Goal: Transaction & Acquisition: Obtain resource

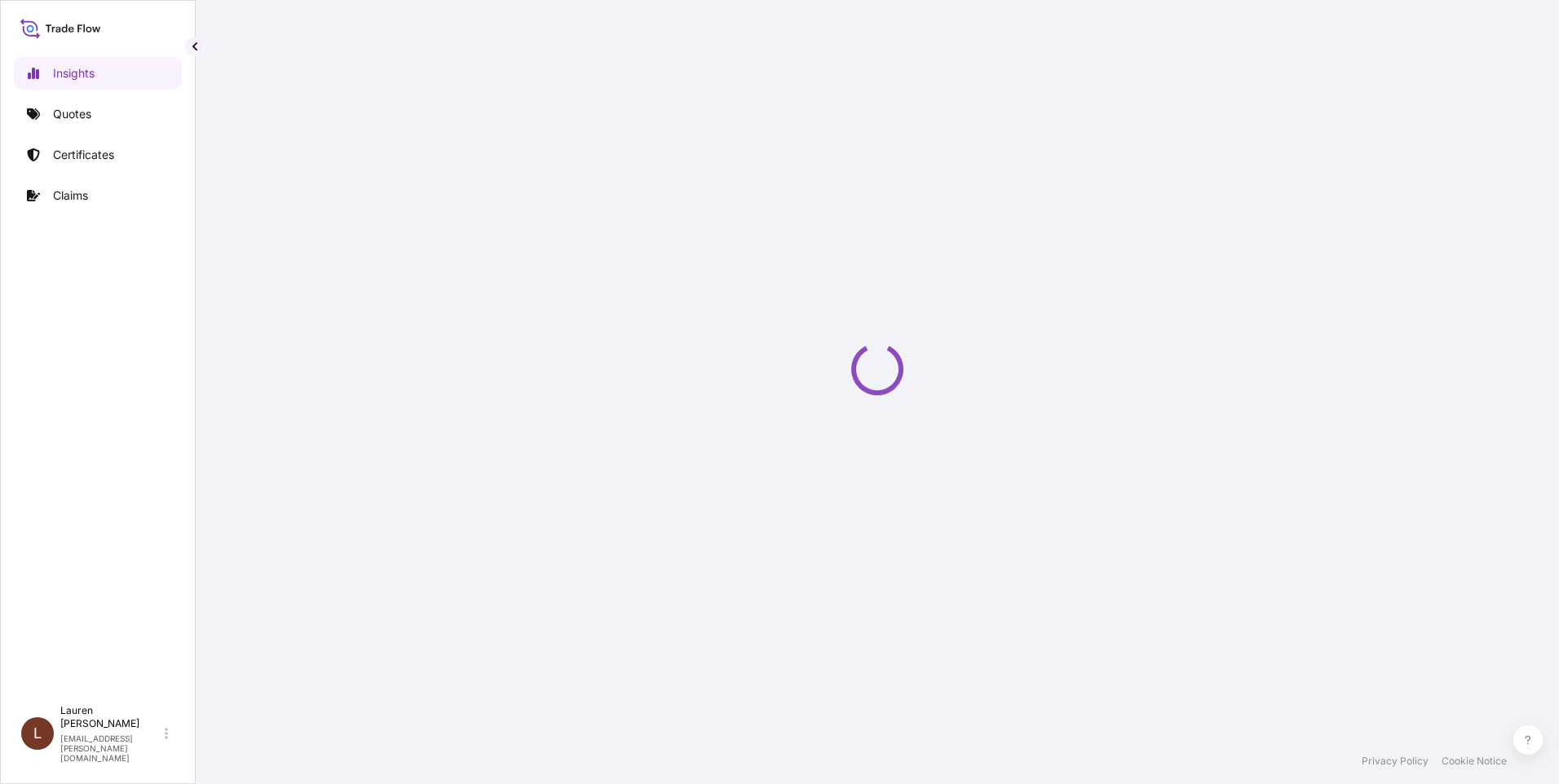
select select "2025"
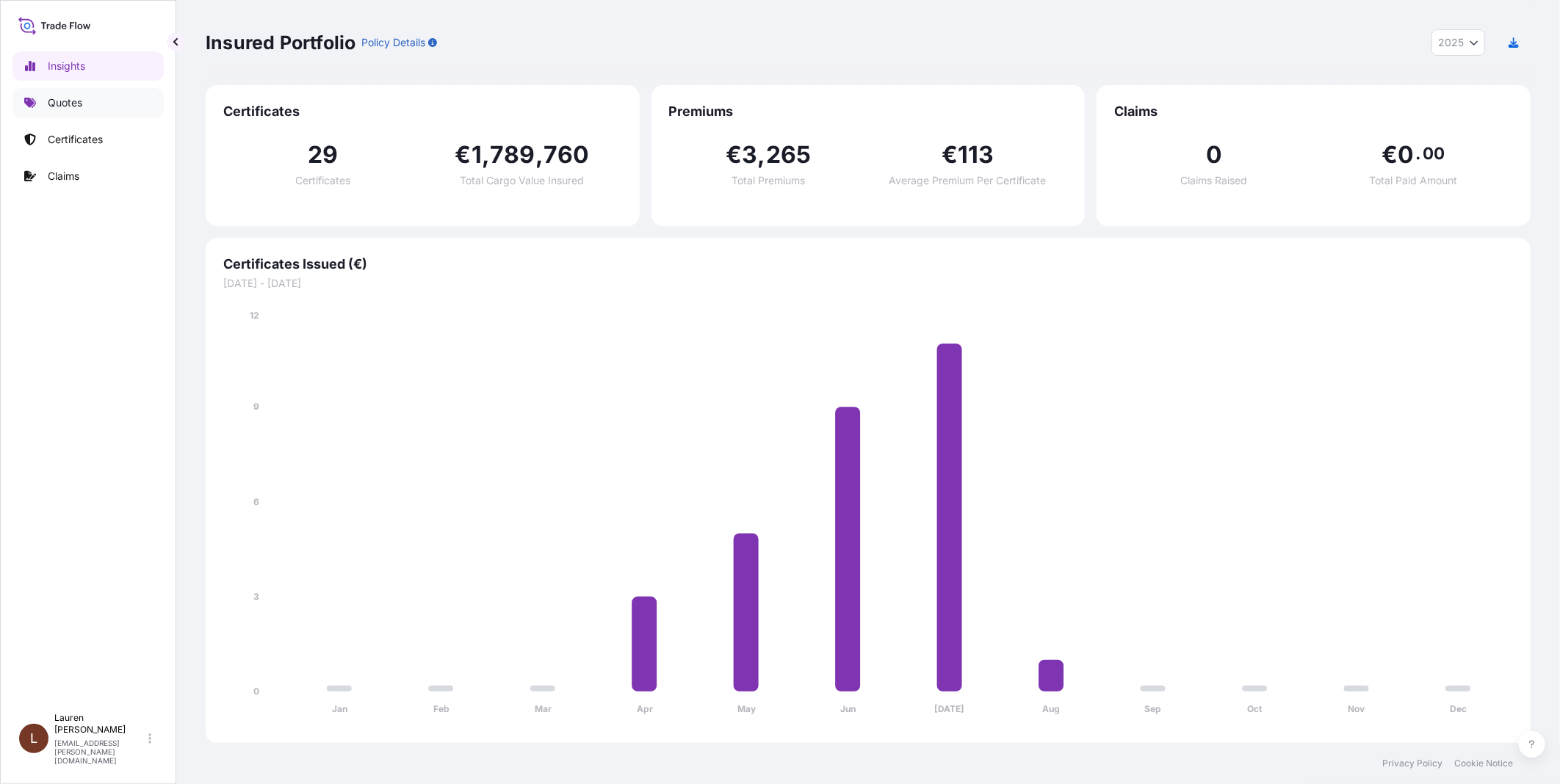
click at [86, 97] on link "Quotes" at bounding box center [88, 103] width 151 height 29
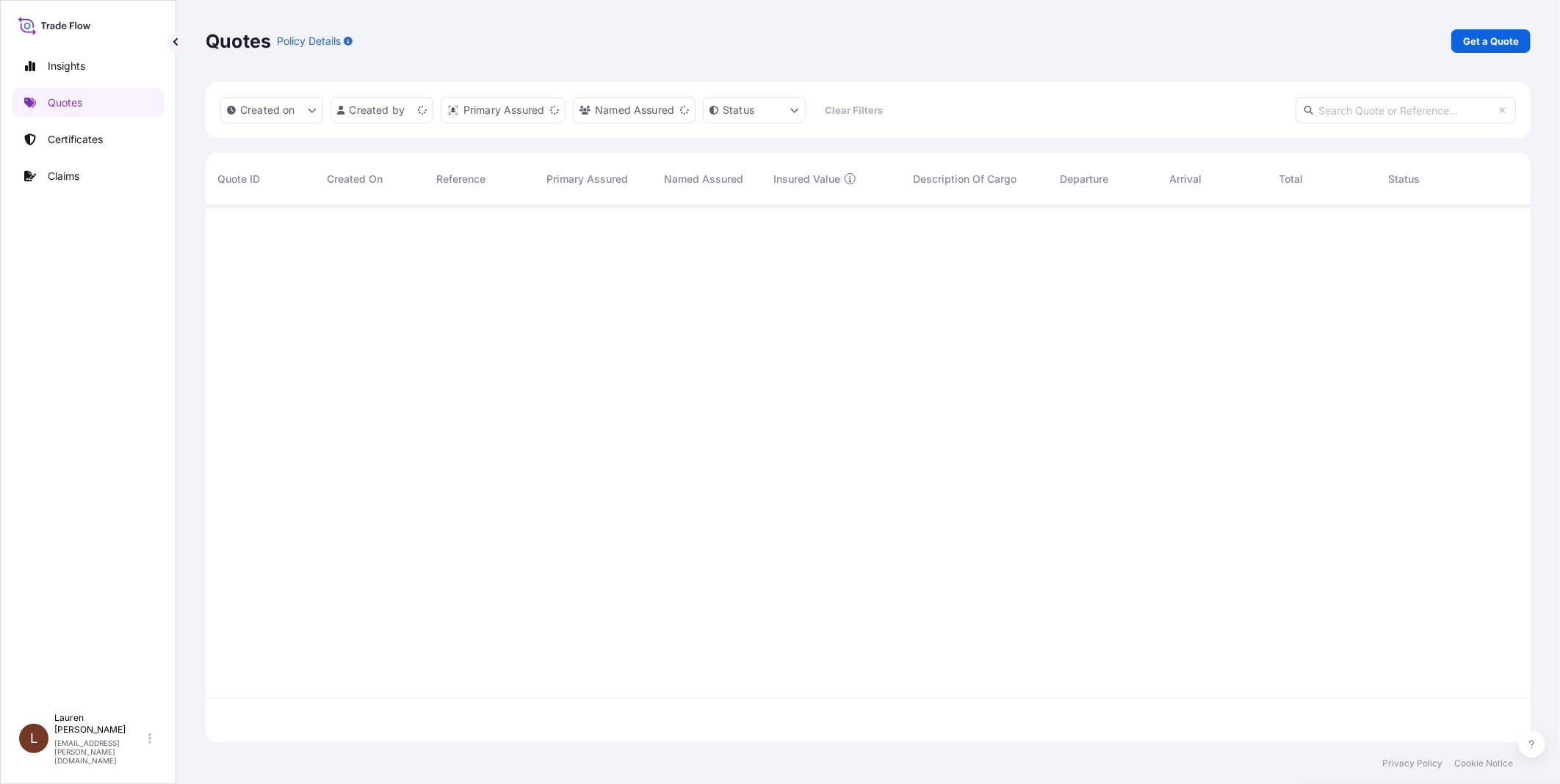
scroll to position [534, 1313]
click at [1403, 52] on div "Quotes Policy Details Get a Quote" at bounding box center [869, 41] width 1325 height 82
click at [1403, 41] on p "Get a Quote" at bounding box center [1491, 41] width 56 height 14
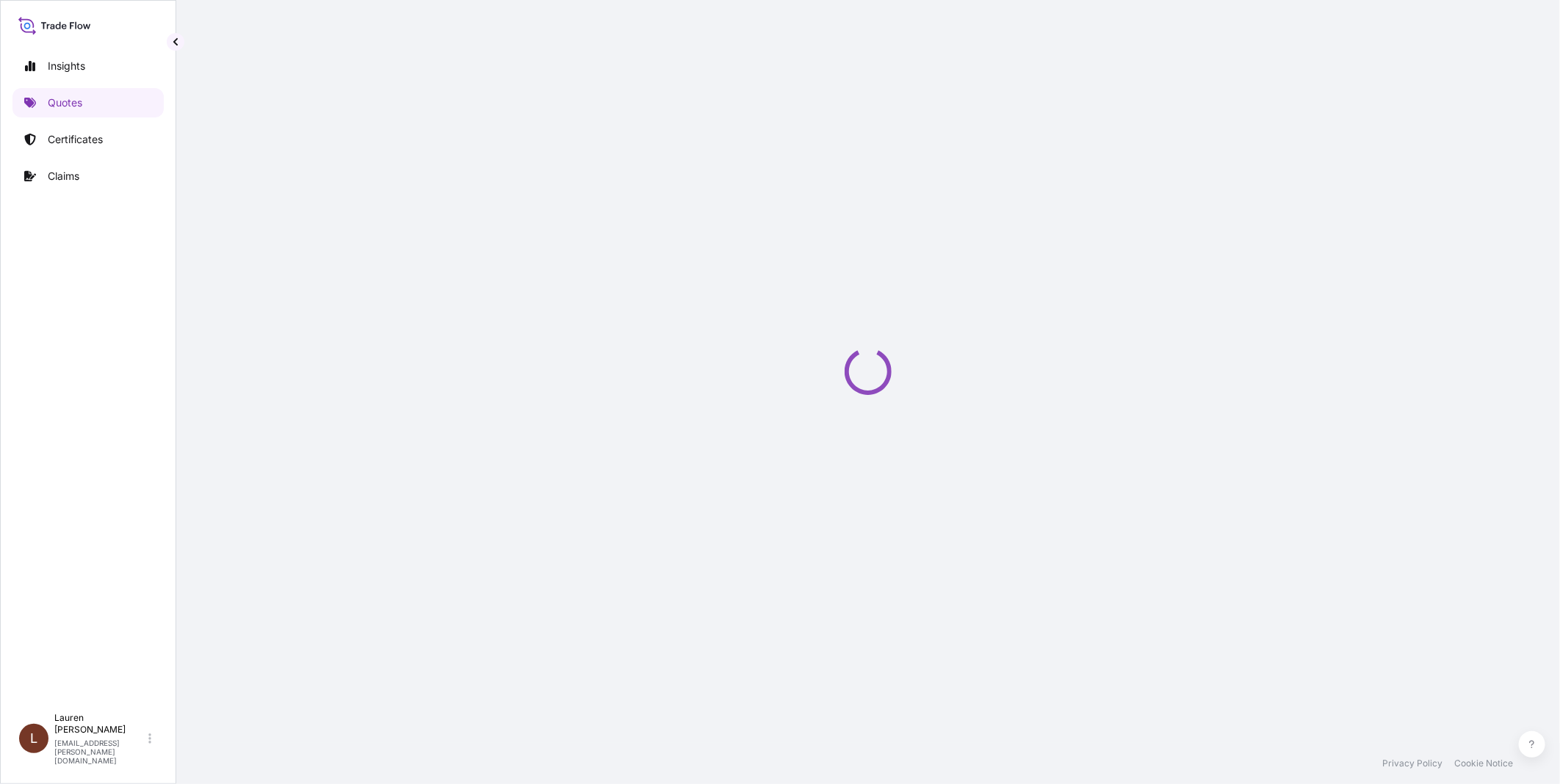
select select "Road / Inland"
select select "Sea"
select select "21"
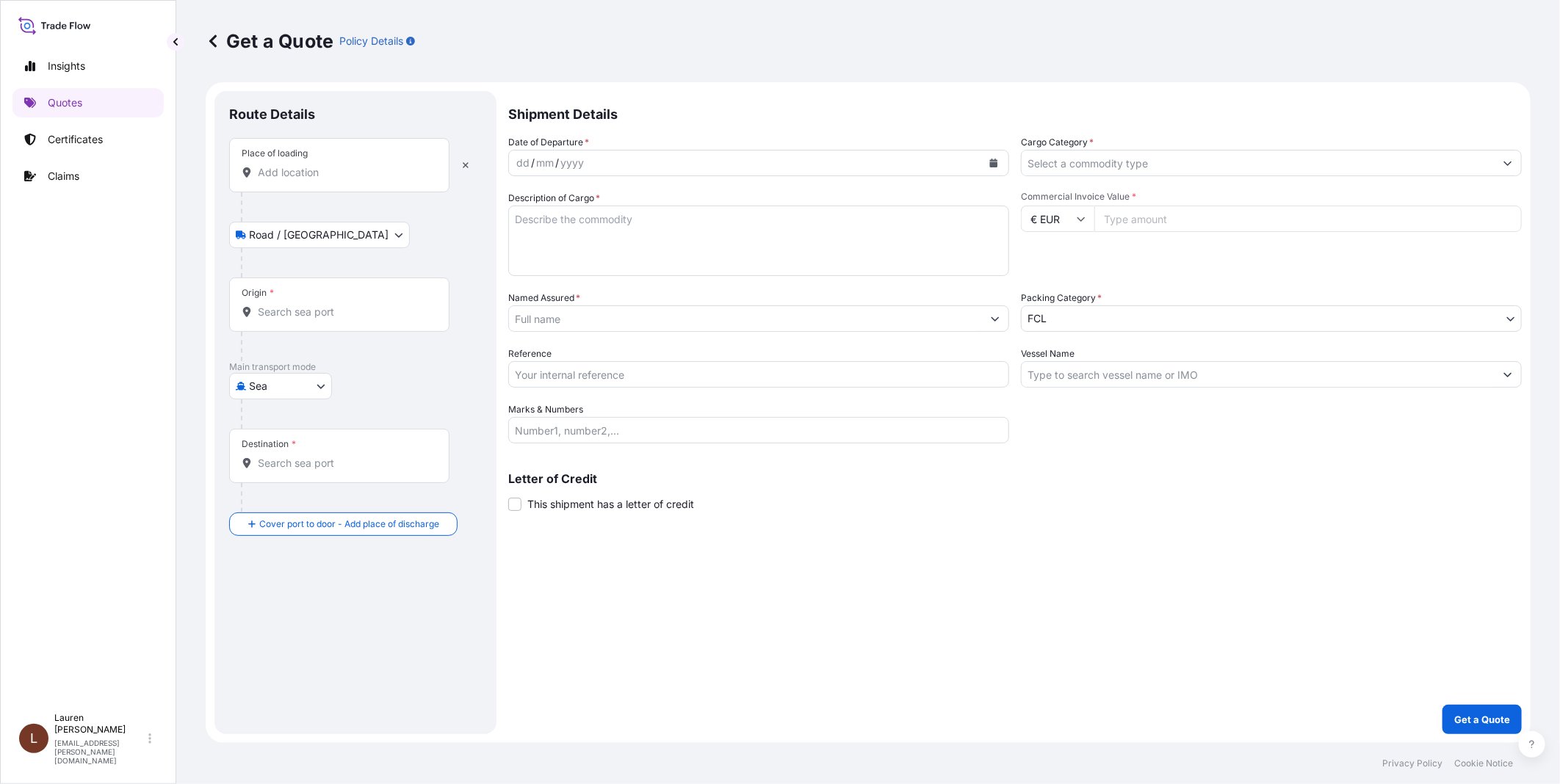
click at [389, 184] on div "Place of loading" at bounding box center [339, 165] width 220 height 54
click at [389, 180] on input "Place of loading" at bounding box center [344, 173] width 173 height 14
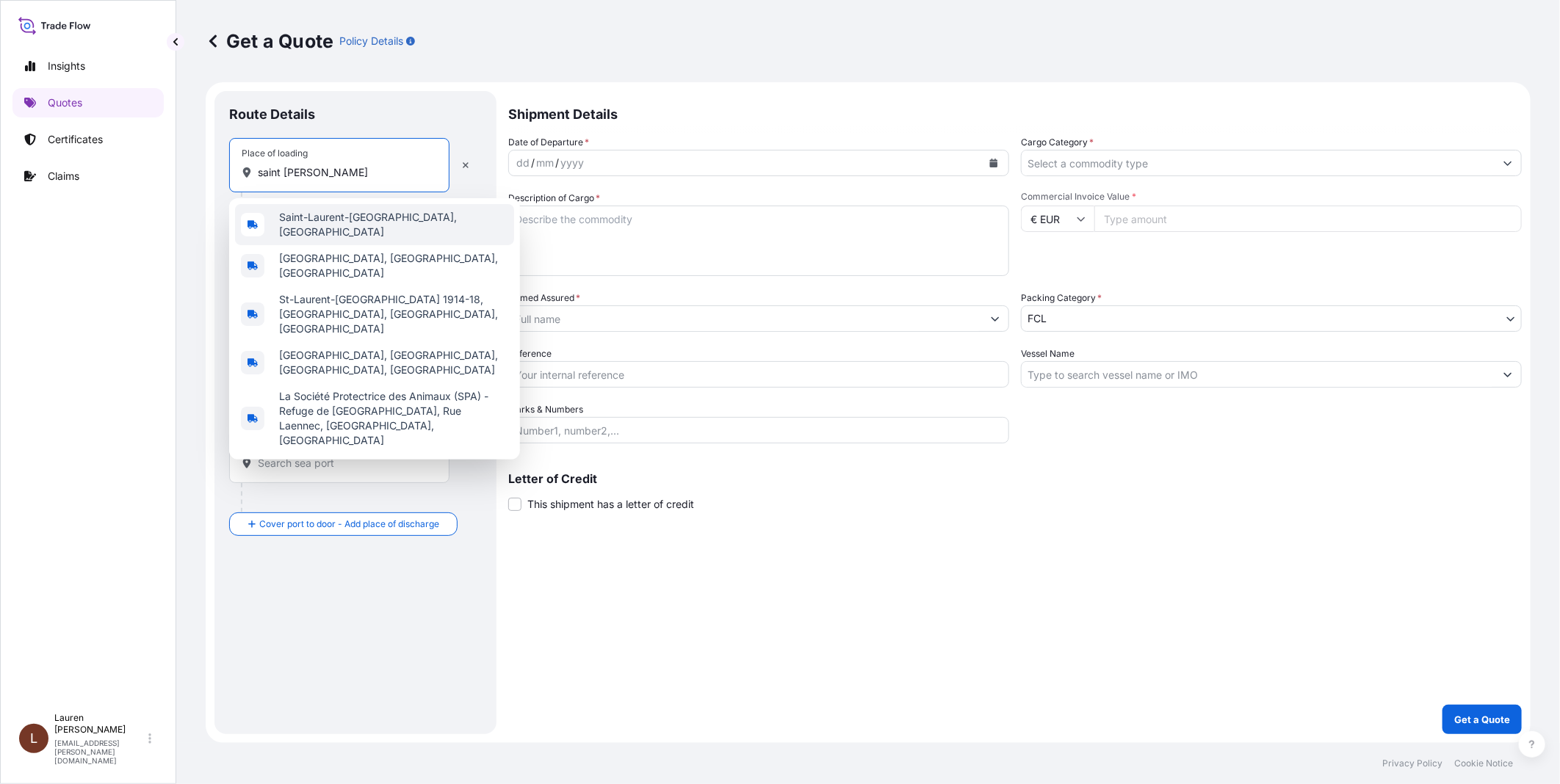
click at [375, 216] on span "Saint-Laurent-Blangy, France" at bounding box center [394, 224] width 229 height 29
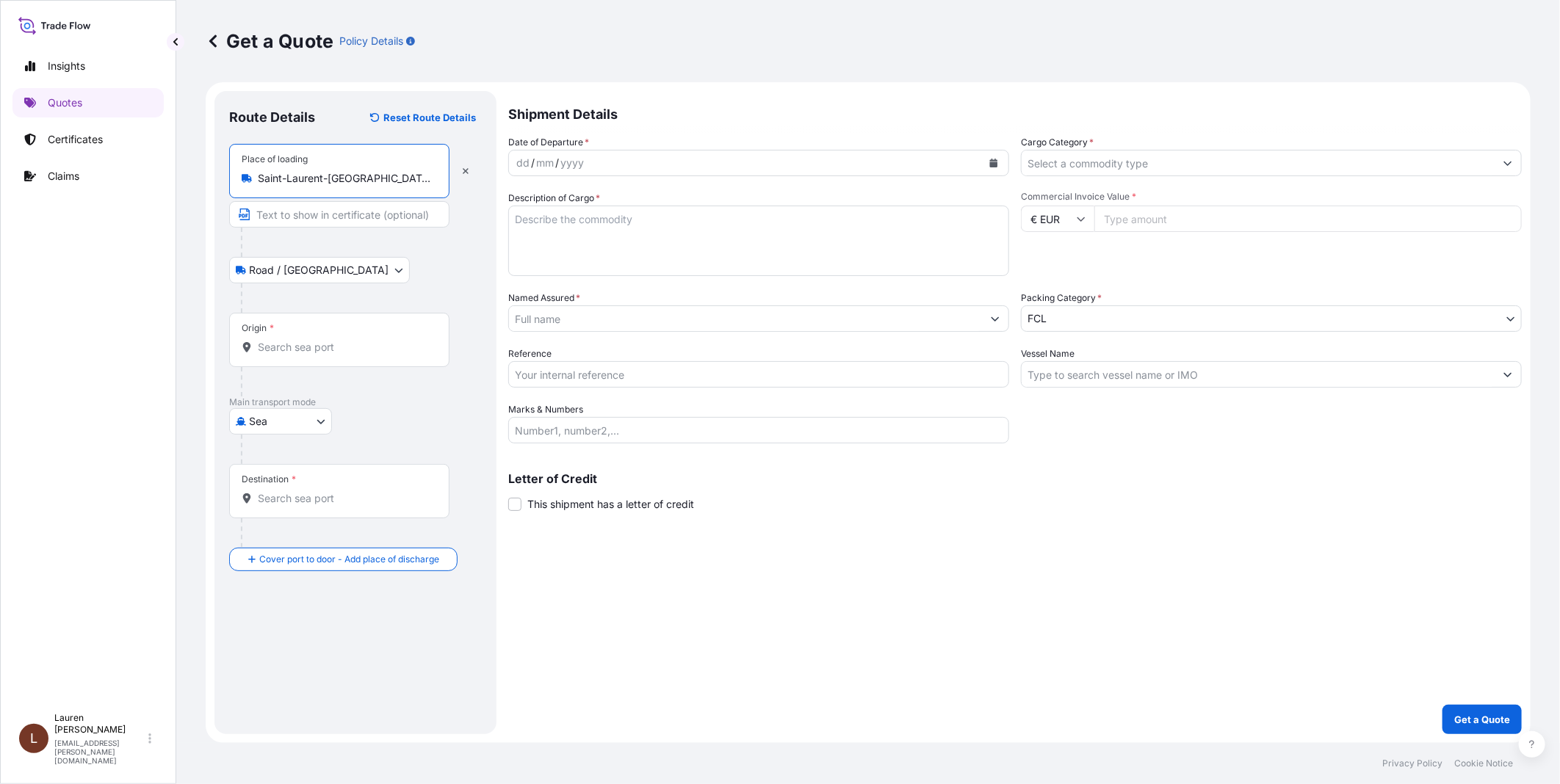
type input "Saint-Laurent-Blangy, France"
click at [309, 347] on input "Origin *" at bounding box center [344, 347] width 173 height 14
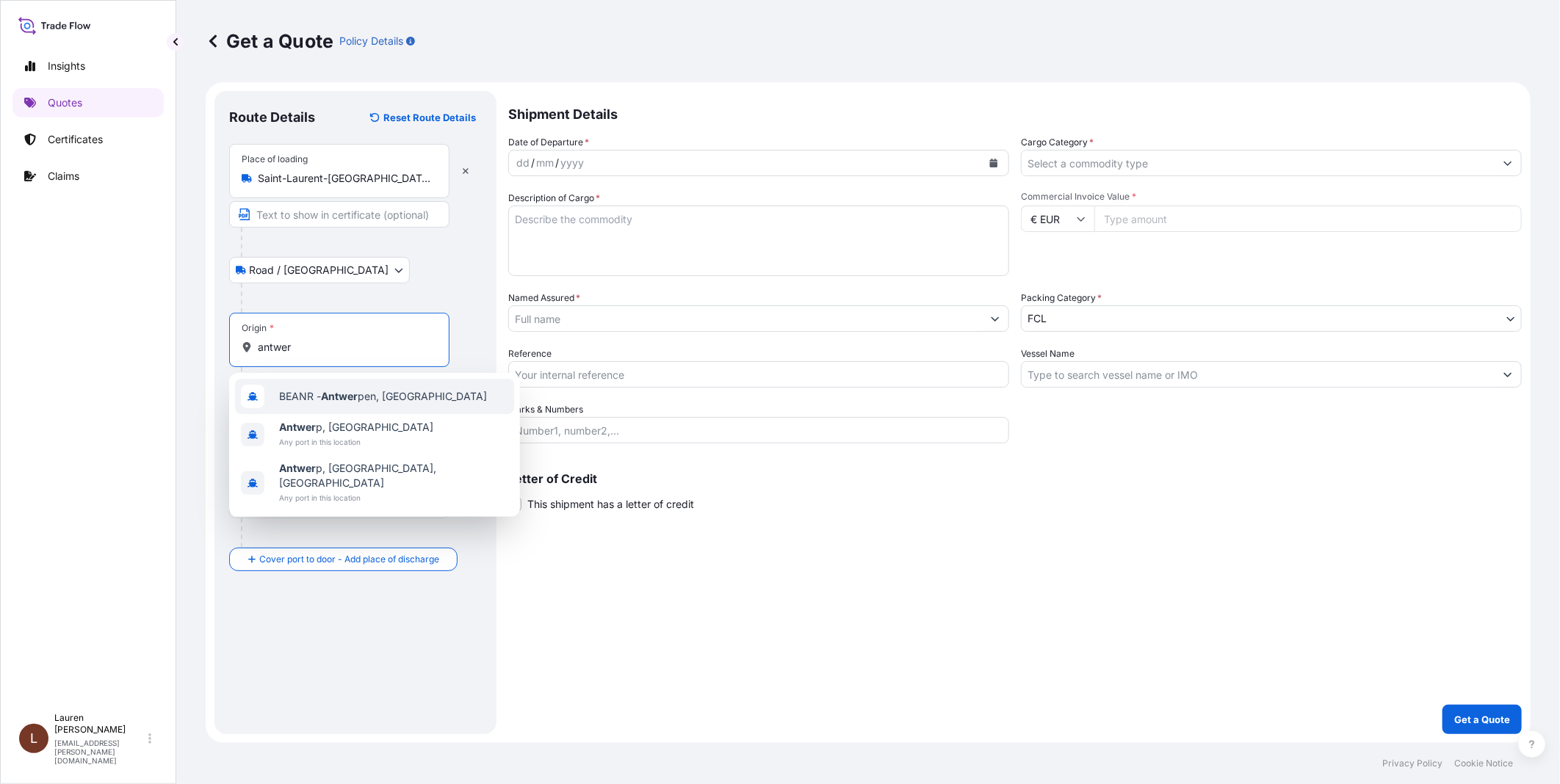
click at [321, 383] on div "BEANR - Antwer pen, Belgium" at bounding box center [374, 396] width 279 height 35
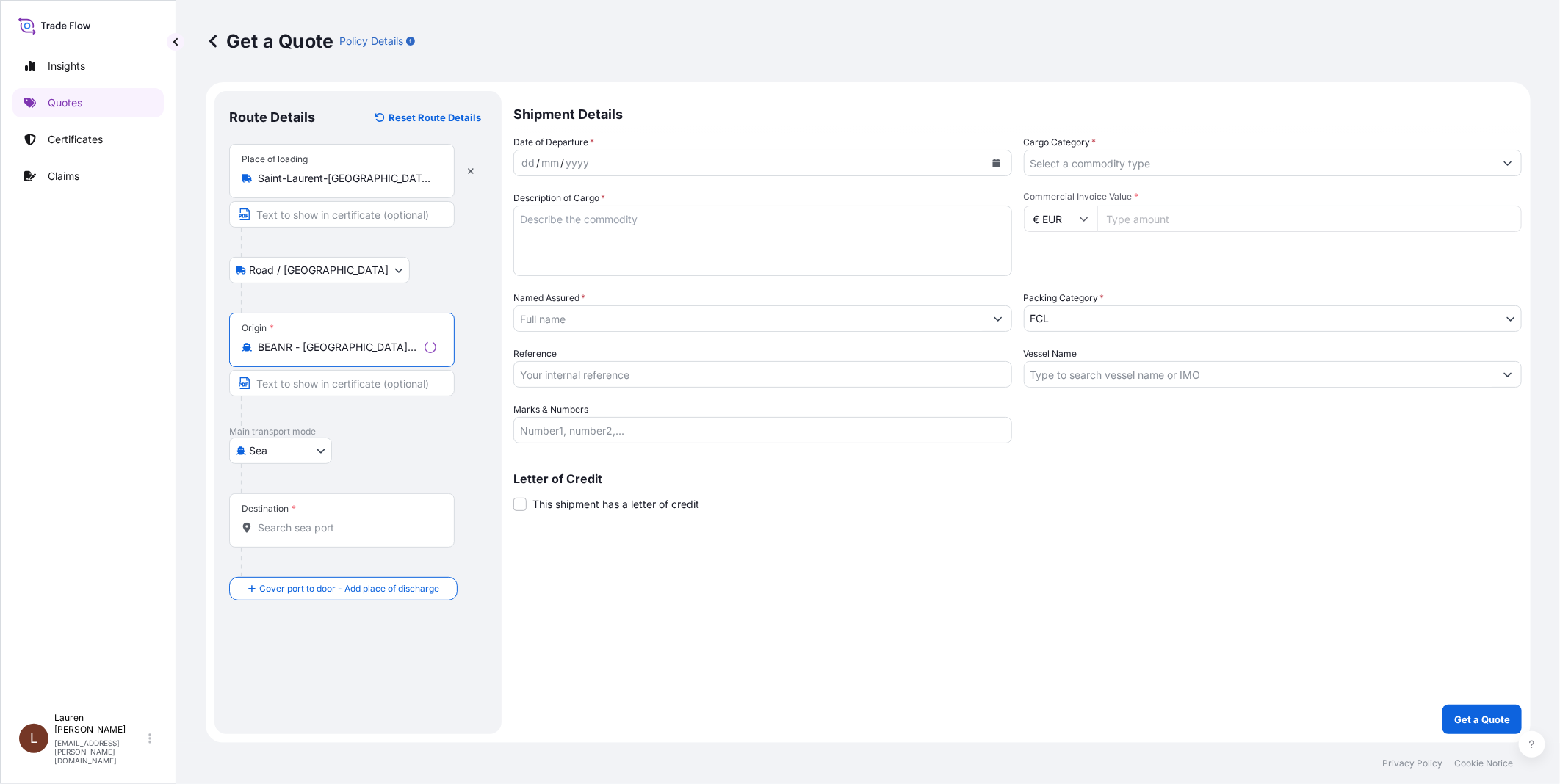
type input "BEANR - Antwerpen, Belgium"
click at [317, 526] on input "Destination *" at bounding box center [347, 528] width 178 height 14
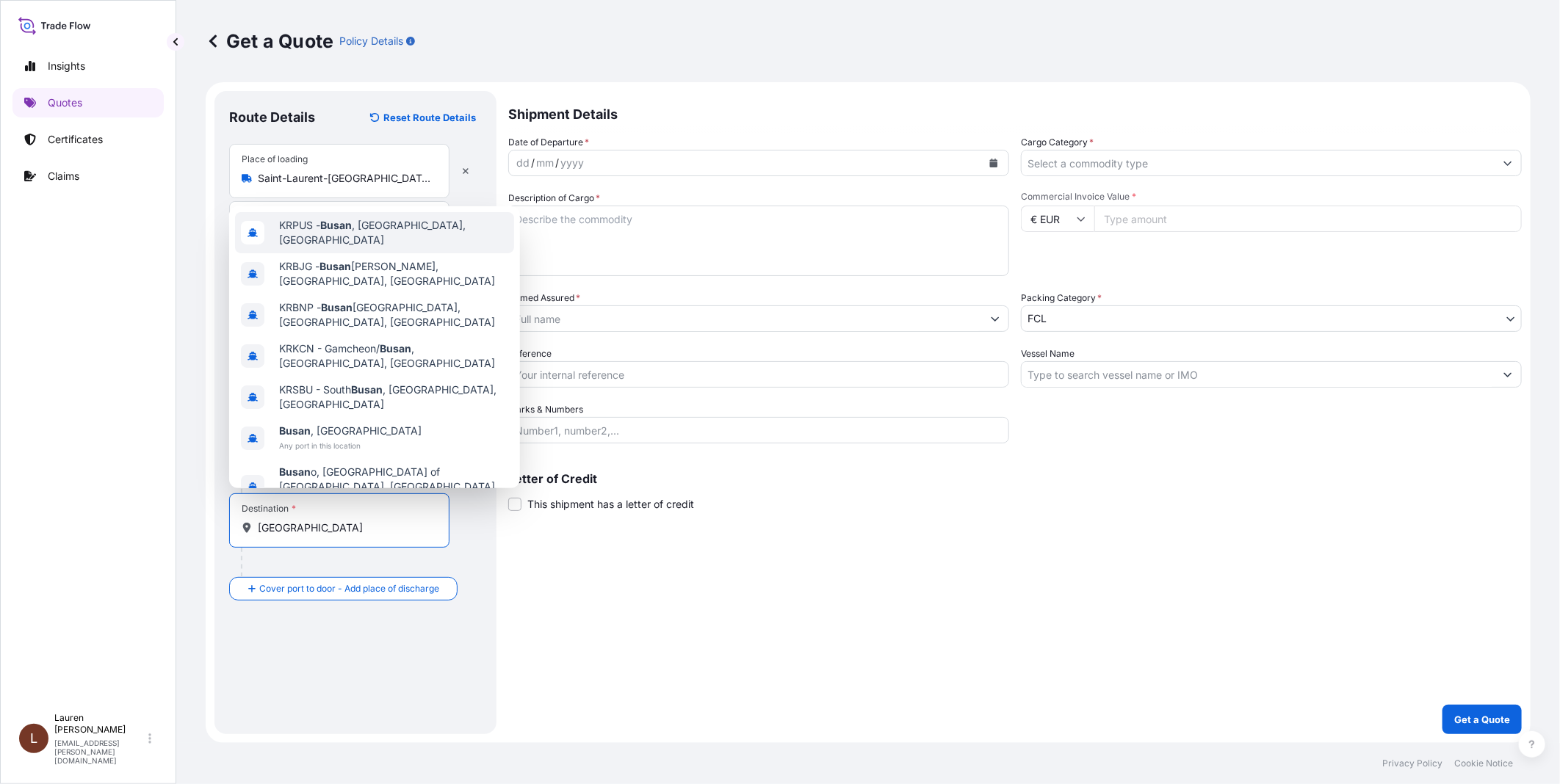
click at [369, 253] on div "KRPUS - Busan , Korea, South" at bounding box center [374, 233] width 279 height 41
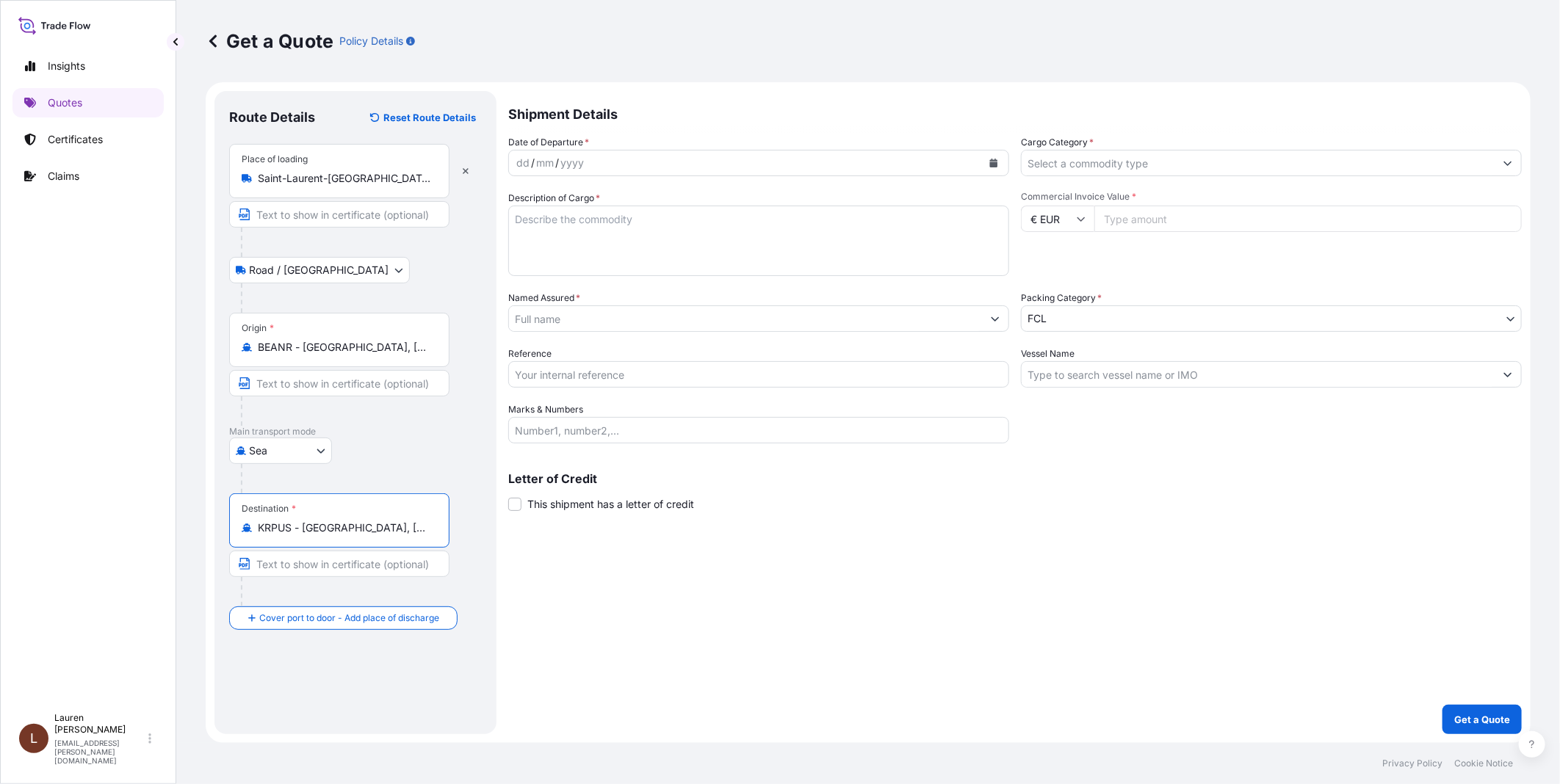
type input "KRPUS - Busan, Korea, South"
click at [549, 162] on div "mm" at bounding box center [545, 163] width 21 height 17
click at [995, 164] on icon "Calendar" at bounding box center [994, 162] width 8 height 9
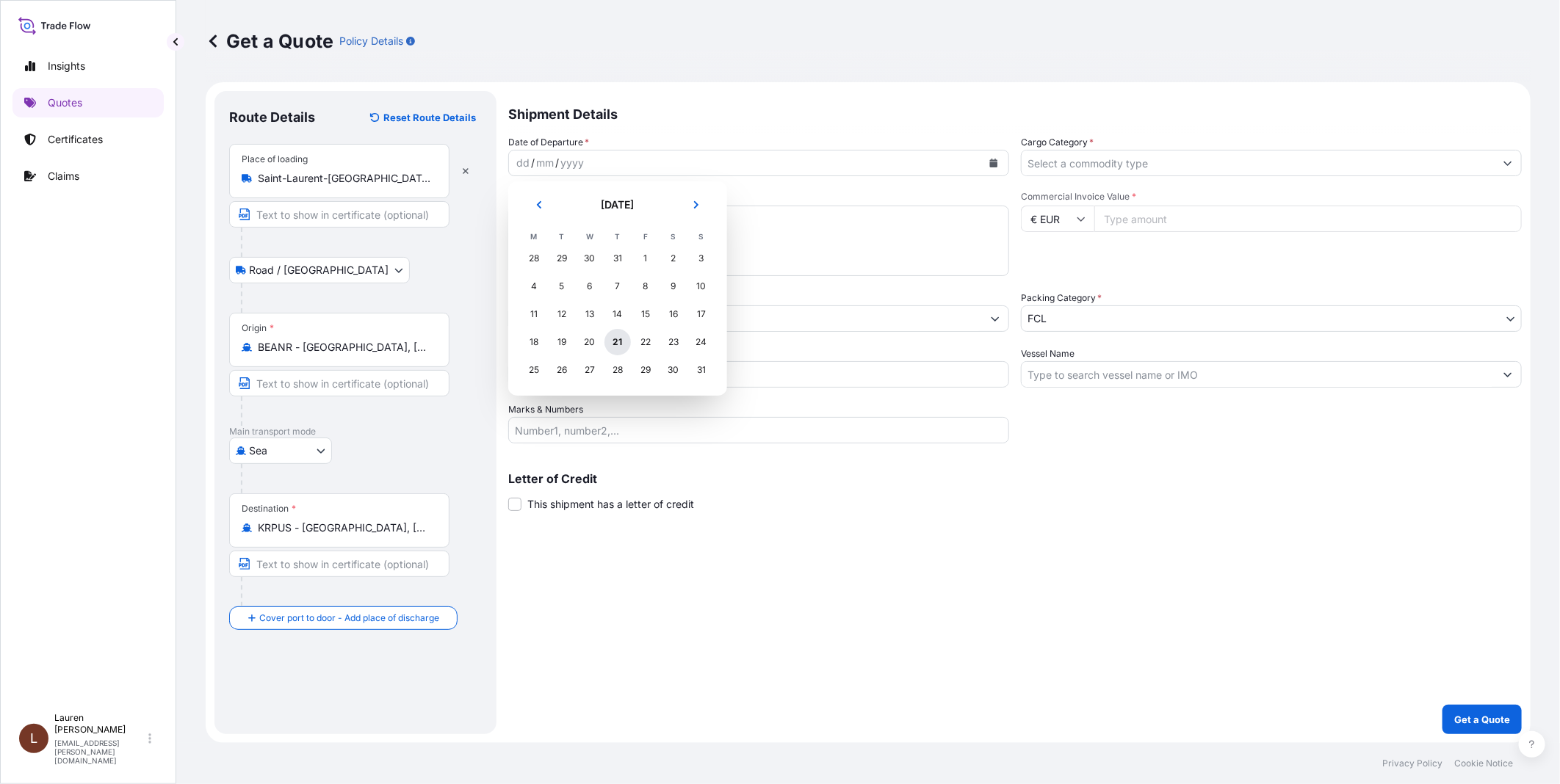
click at [614, 340] on div "21" at bounding box center [617, 342] width 26 height 26
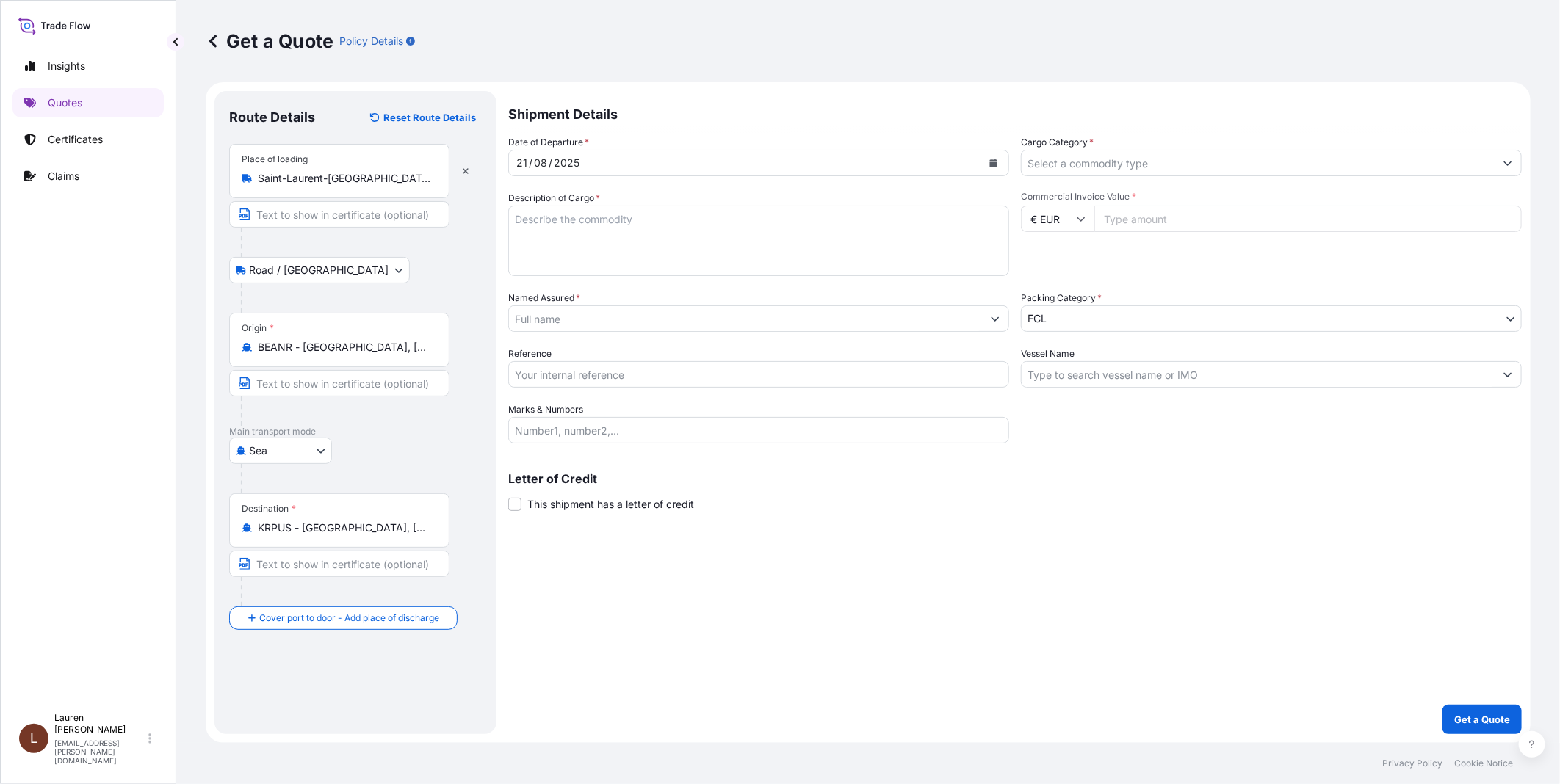
click at [694, 221] on textarea "Description of Cargo *" at bounding box center [759, 241] width 501 height 71
paste textarea "REFINED SOYBEAN BXR EU 4 DRUMS OF 200 KGS – BATCH 24B4401 HS CODE : 15.07.90.10…"
type textarea "oolu6292648 seal 1048352 REFINED SOYBEAN BXR EU 4 DRUMS OF 200 KGS – BATCH 24B4…"
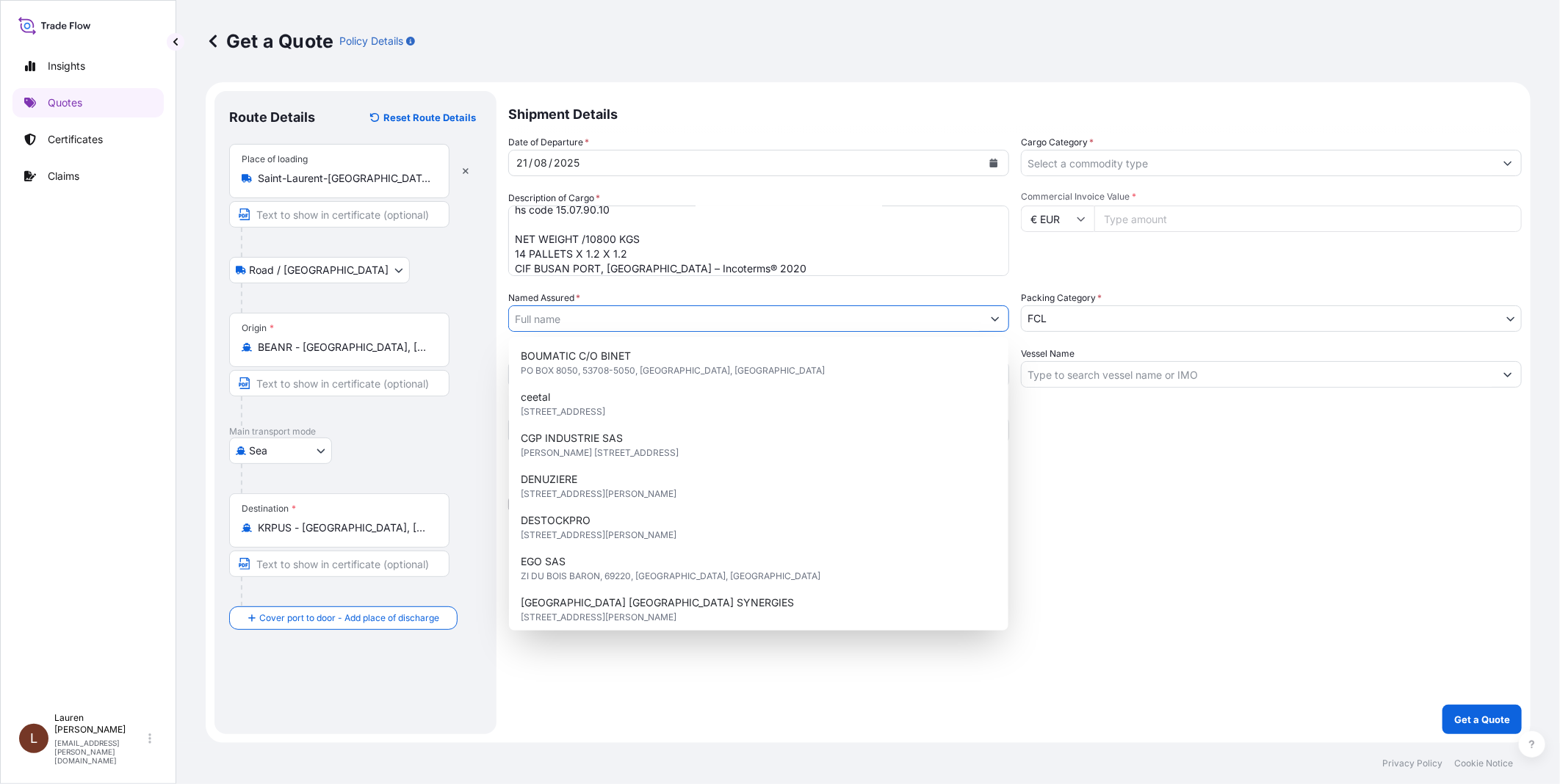
click at [589, 316] on input "Named Assured *" at bounding box center [745, 318] width 473 height 26
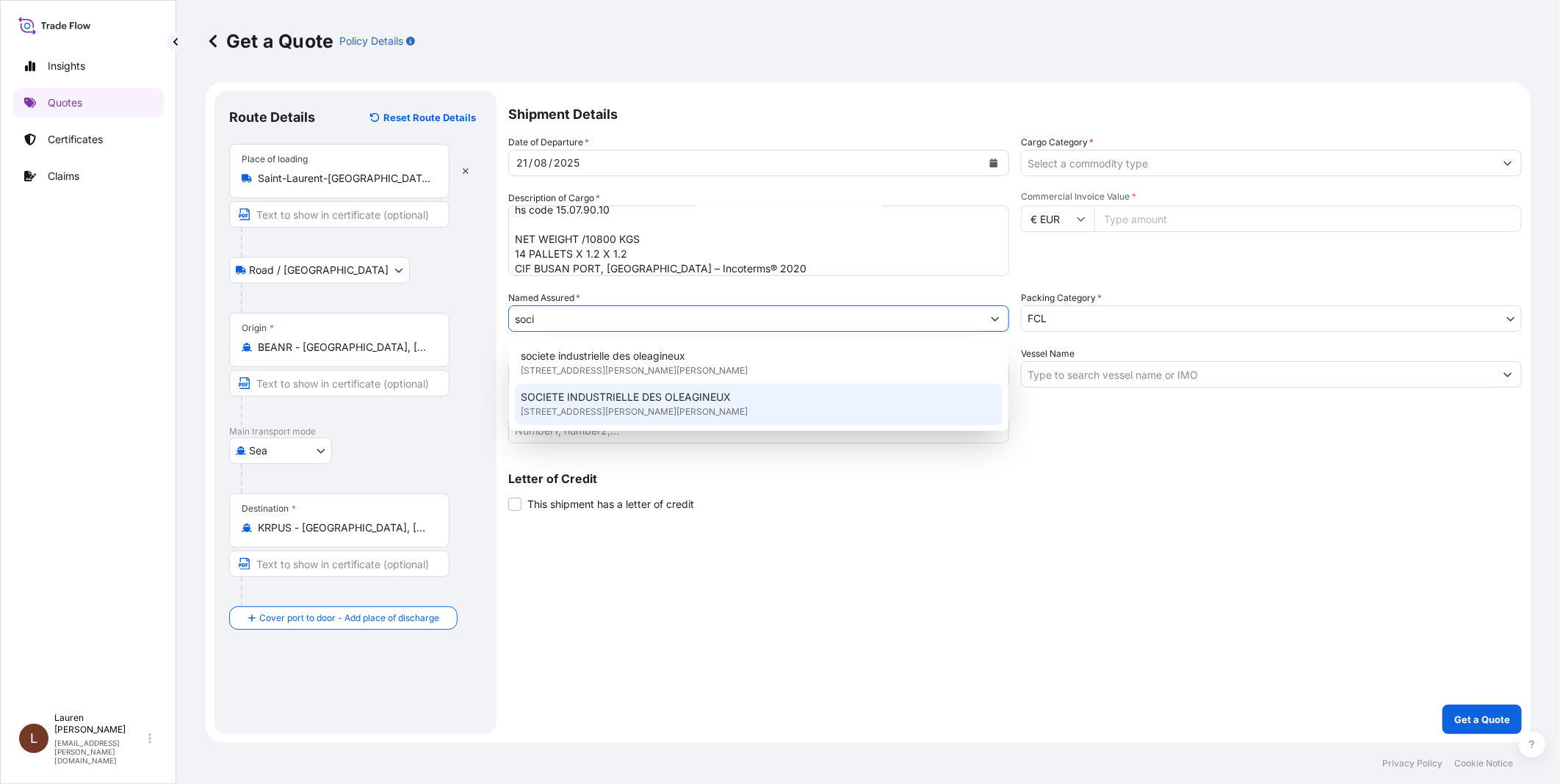
click at [585, 405] on span "16 RUE DU GENERAL DE GAULLE, 62223, SAINT LAURENT BLANGY, FRANCE" at bounding box center [634, 412] width 227 height 14
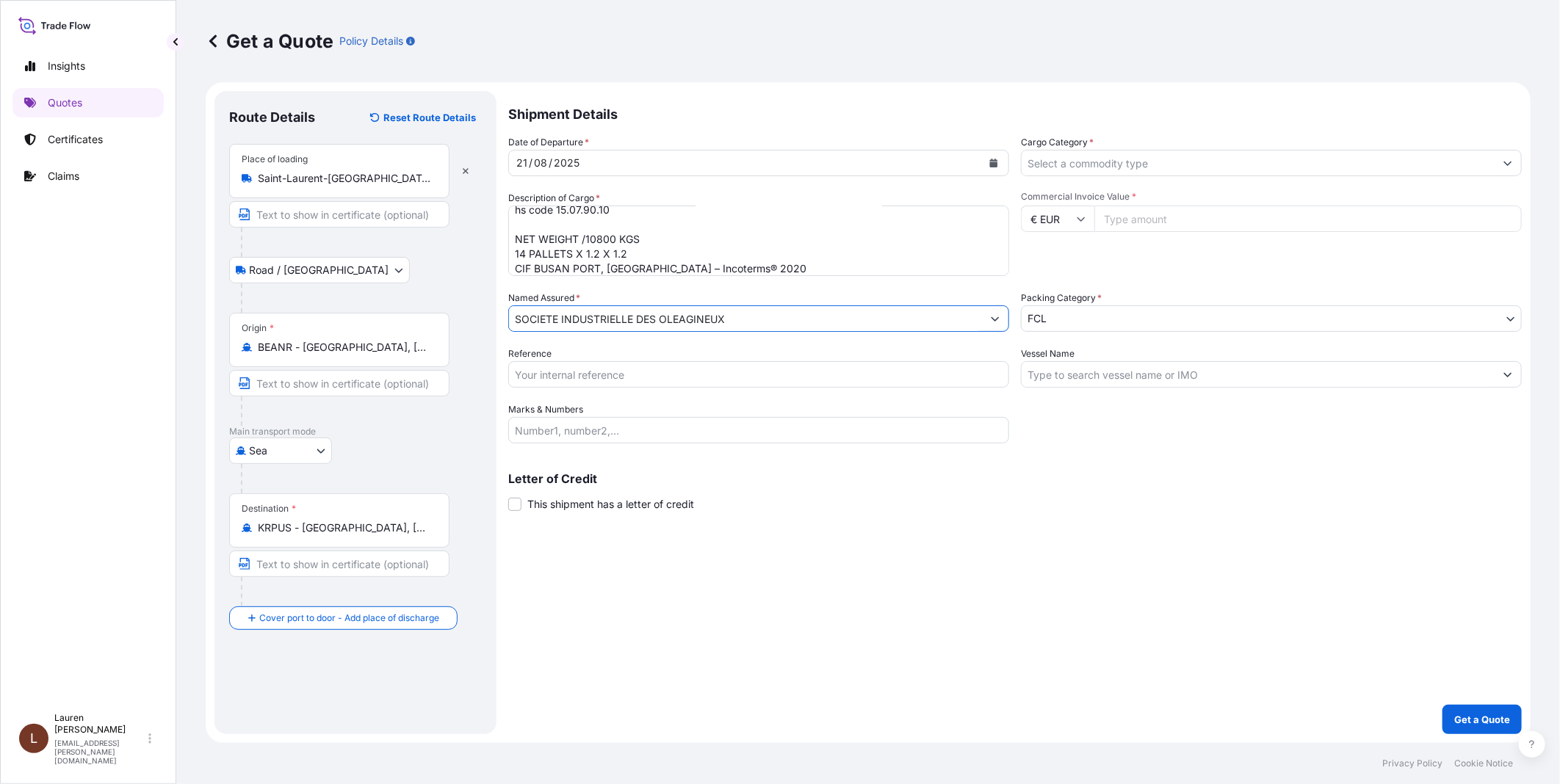
type input "SOCIETE INDUSTRIELLE DES OLEAGINEUX"
click at [593, 371] on input "Reference" at bounding box center [759, 374] width 501 height 26
type input "sleh0025182"
click at [574, 425] on input "Marks & Numbers" at bounding box center [759, 429] width 501 height 26
paste input "SIO DELIVERY NUMBER: 122682 CUSTOMER PO NUMBER: 25C114"
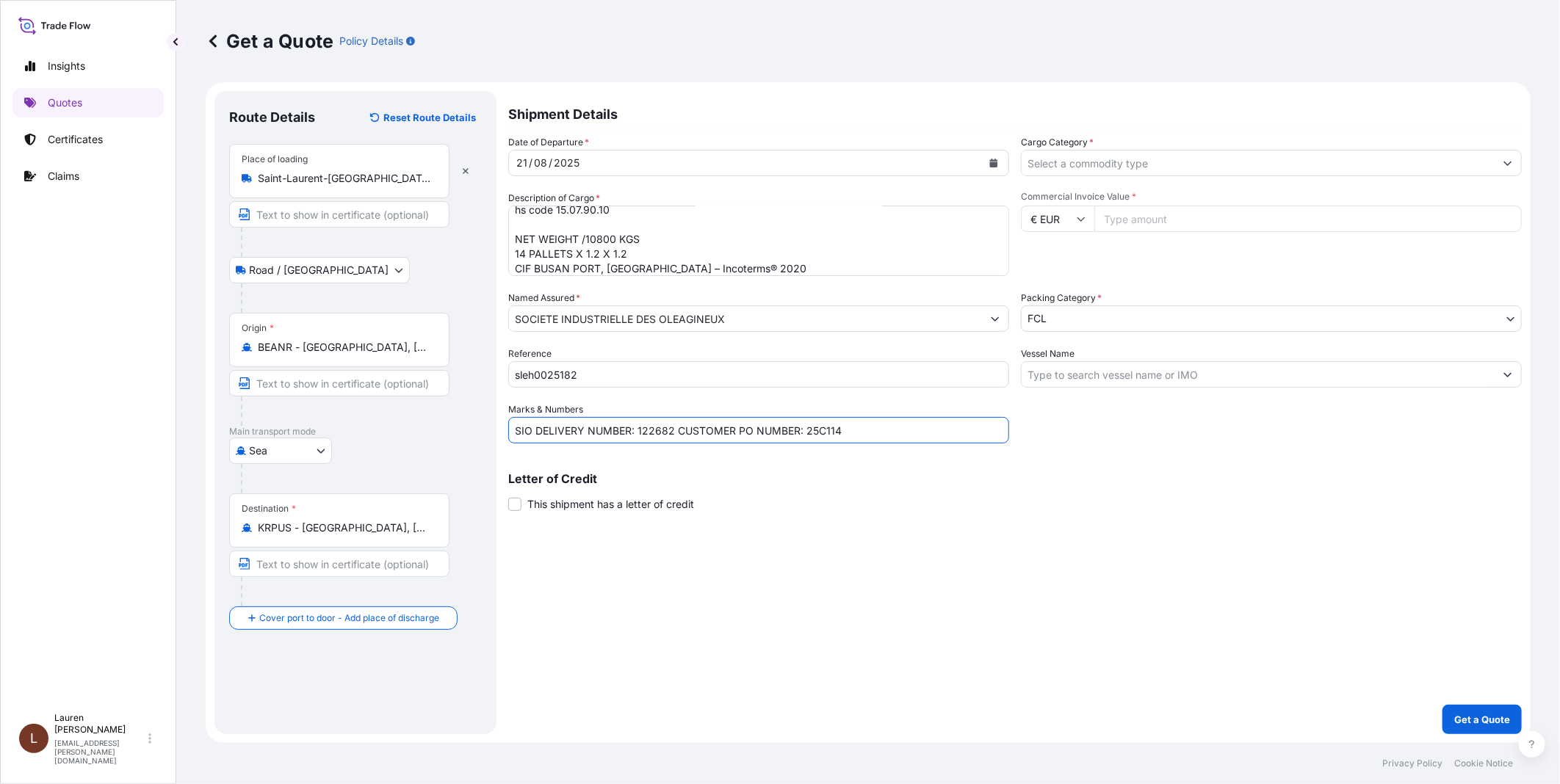
type input "SIO DELIVERY NUMBER: 122682 CUSTOMER PO NUMBER: 25C114"
click at [1125, 154] on input "Cargo Category *" at bounding box center [1258, 162] width 473 height 26
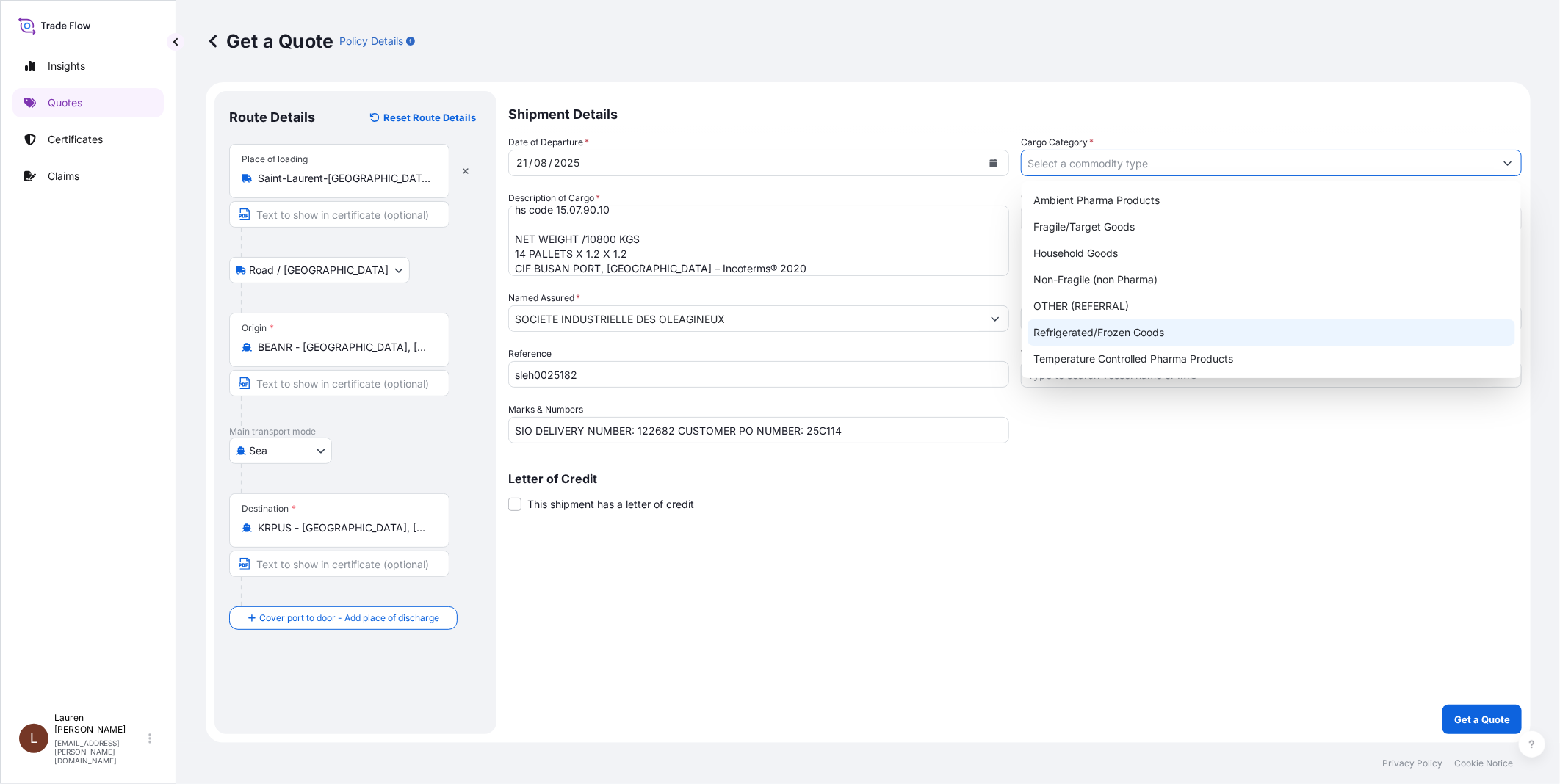
click at [1125, 340] on div "Refrigerated/Frozen Goods" at bounding box center [1271, 332] width 488 height 26
type input "Refrigerated/Frozen Goods"
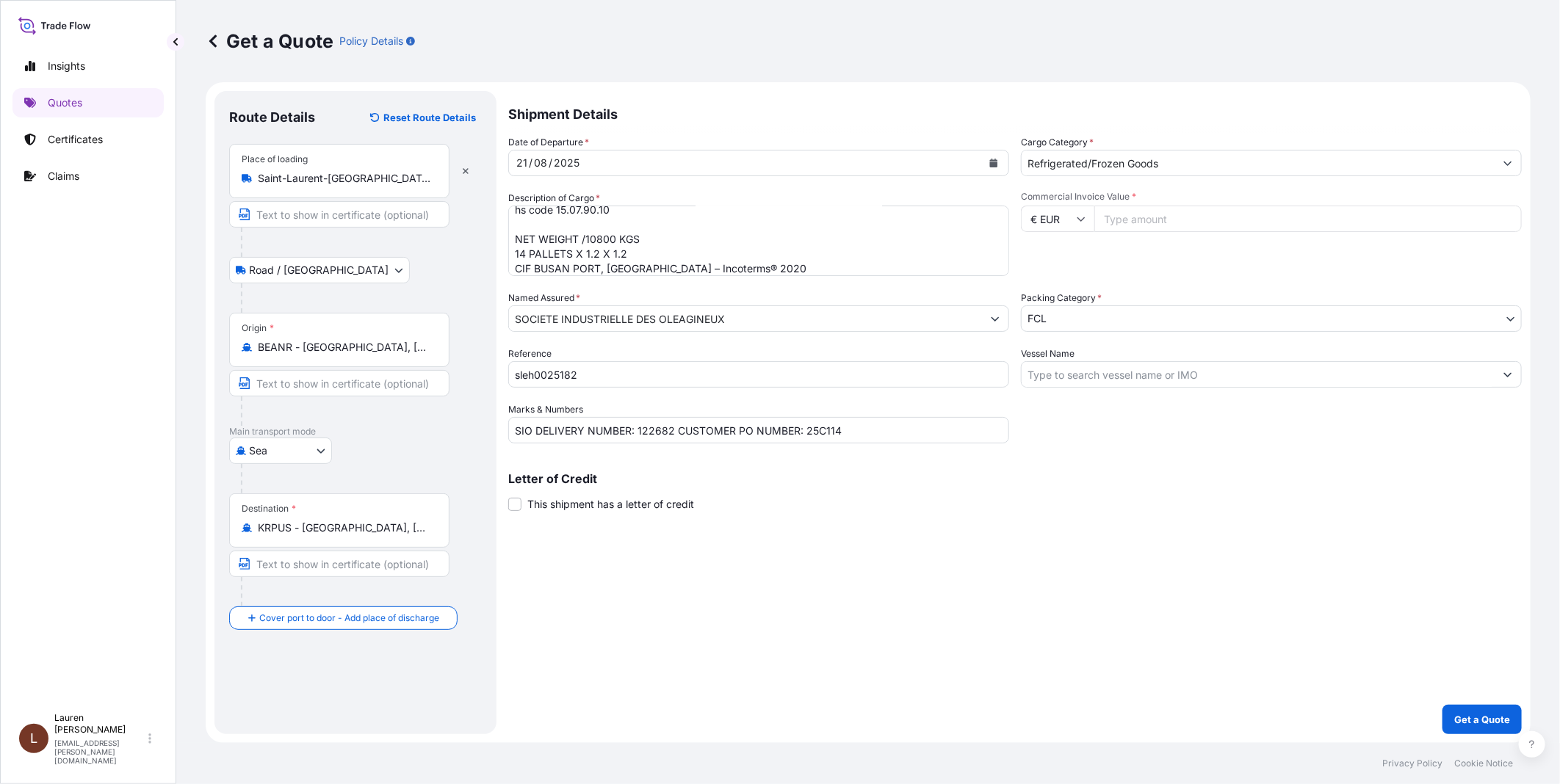
click at [1071, 453] on div "Shipment Details Date of Departure * 21 / 08 / 2025 Cargo Category * Refrigerat…" at bounding box center [1015, 412] width 1013 height 643
click at [1332, 230] on input "Commercial Invoice Value *" at bounding box center [1308, 219] width 427 height 26
type input "141418.2"
click at [1260, 379] on input "Vessel Name" at bounding box center [1258, 374] width 473 height 26
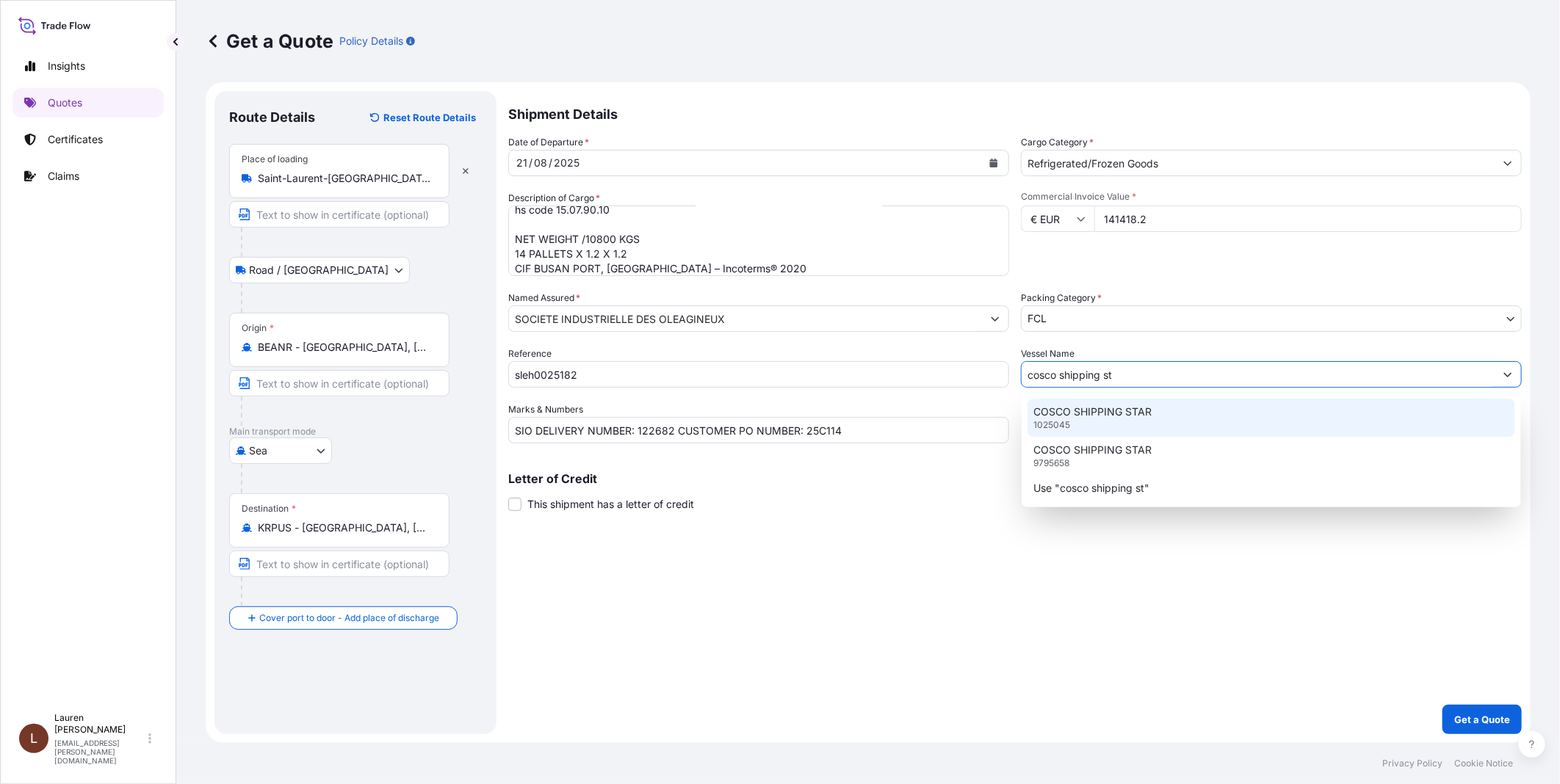
click at [1128, 416] on p "COSCO SHIPPING STAR" at bounding box center [1092, 412] width 119 height 14
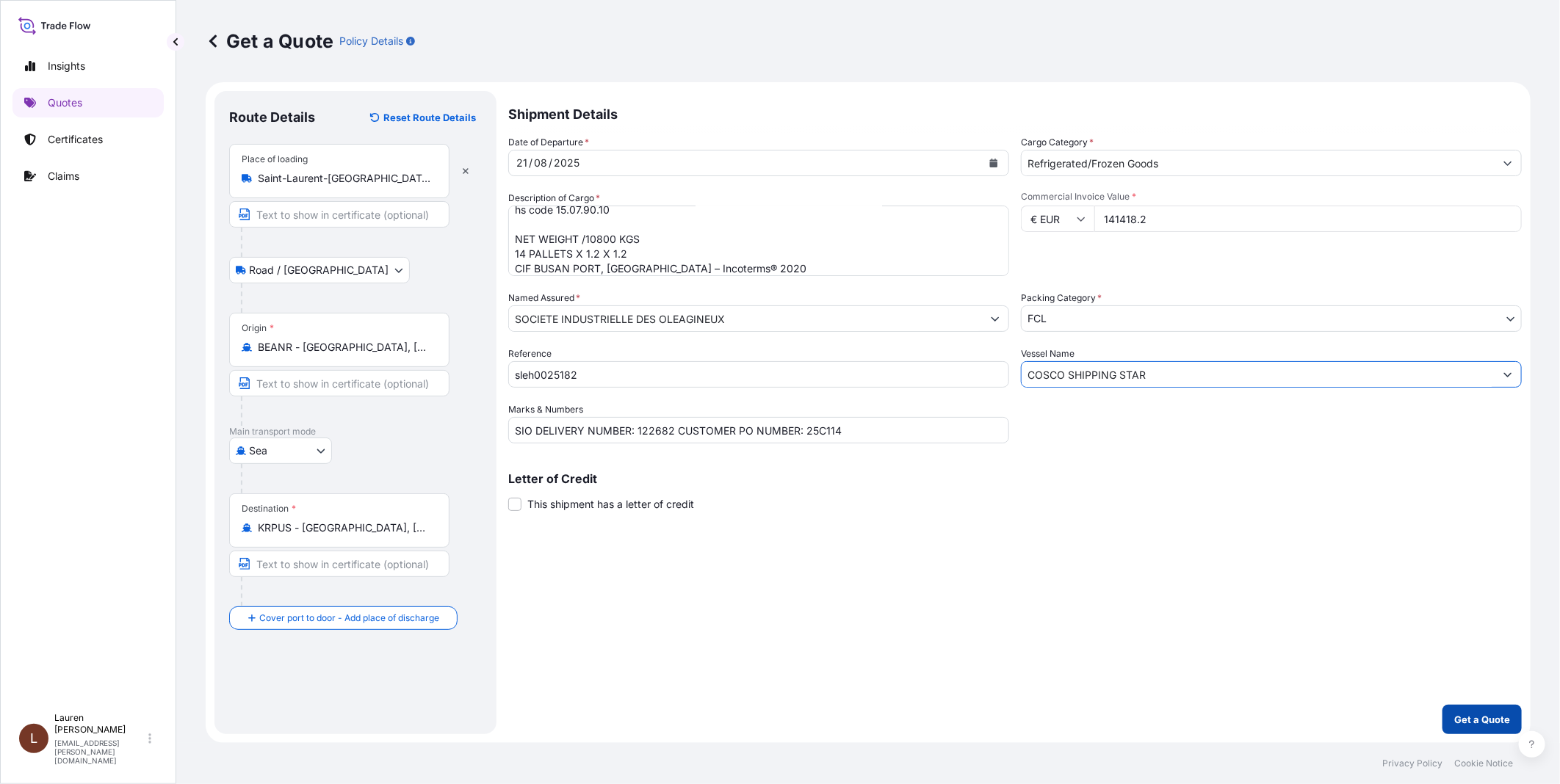
type input "COSCO SHIPPING STAR"
click at [1403, 705] on p "Get a Quote" at bounding box center [1482, 720] width 56 height 14
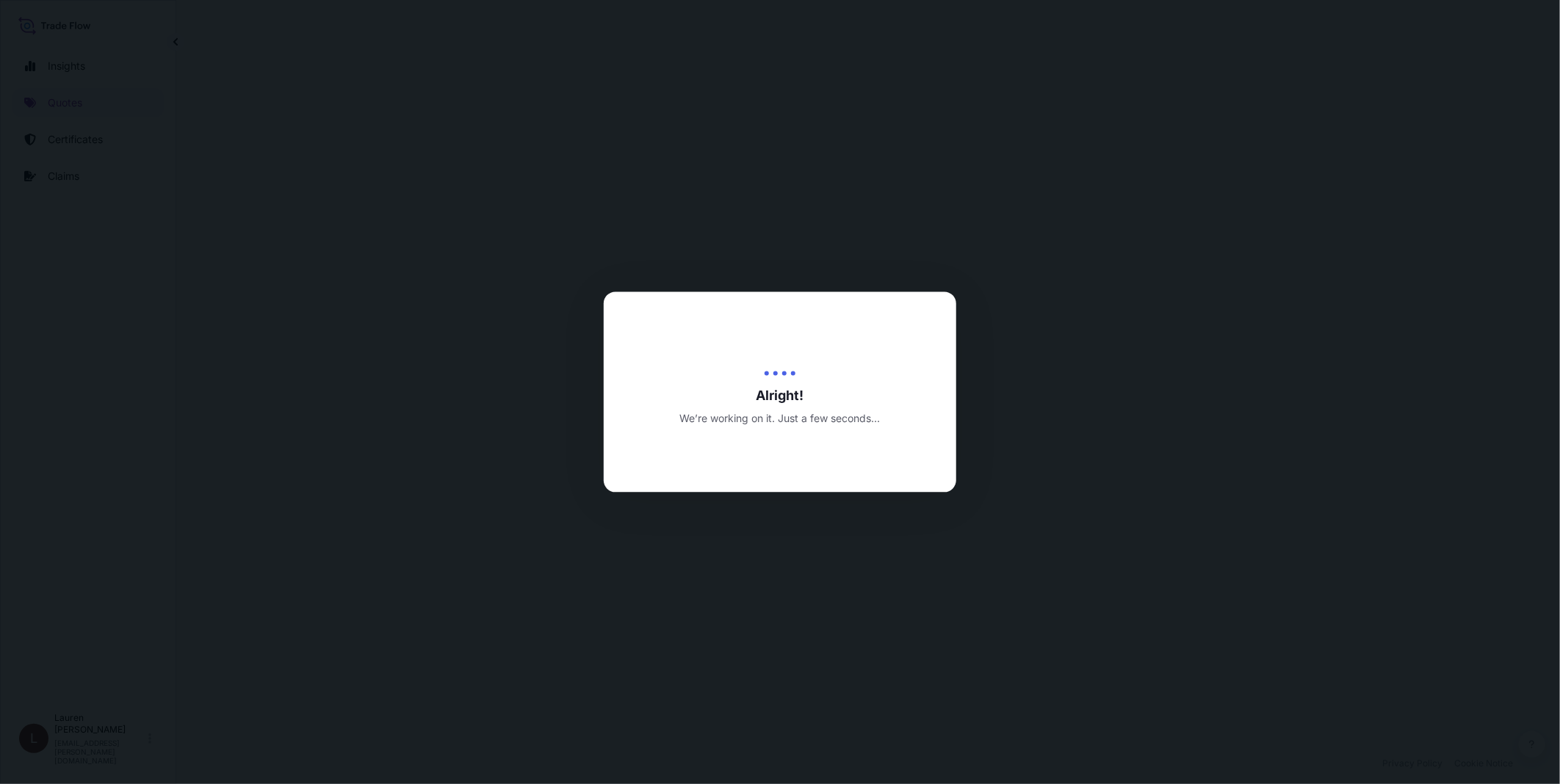
select select "Road / Inland"
select select "Sea"
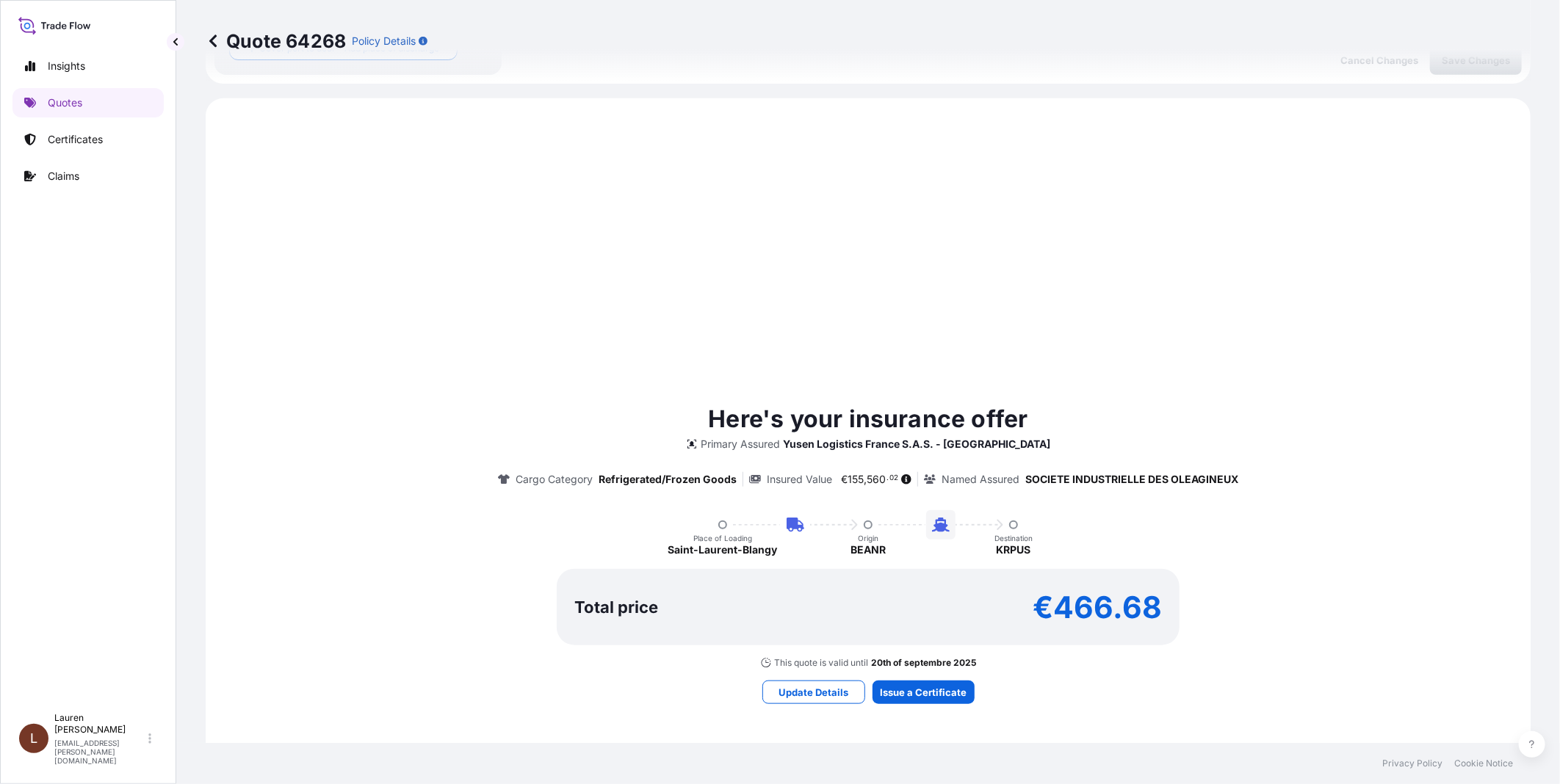
scroll to position [588, 0]
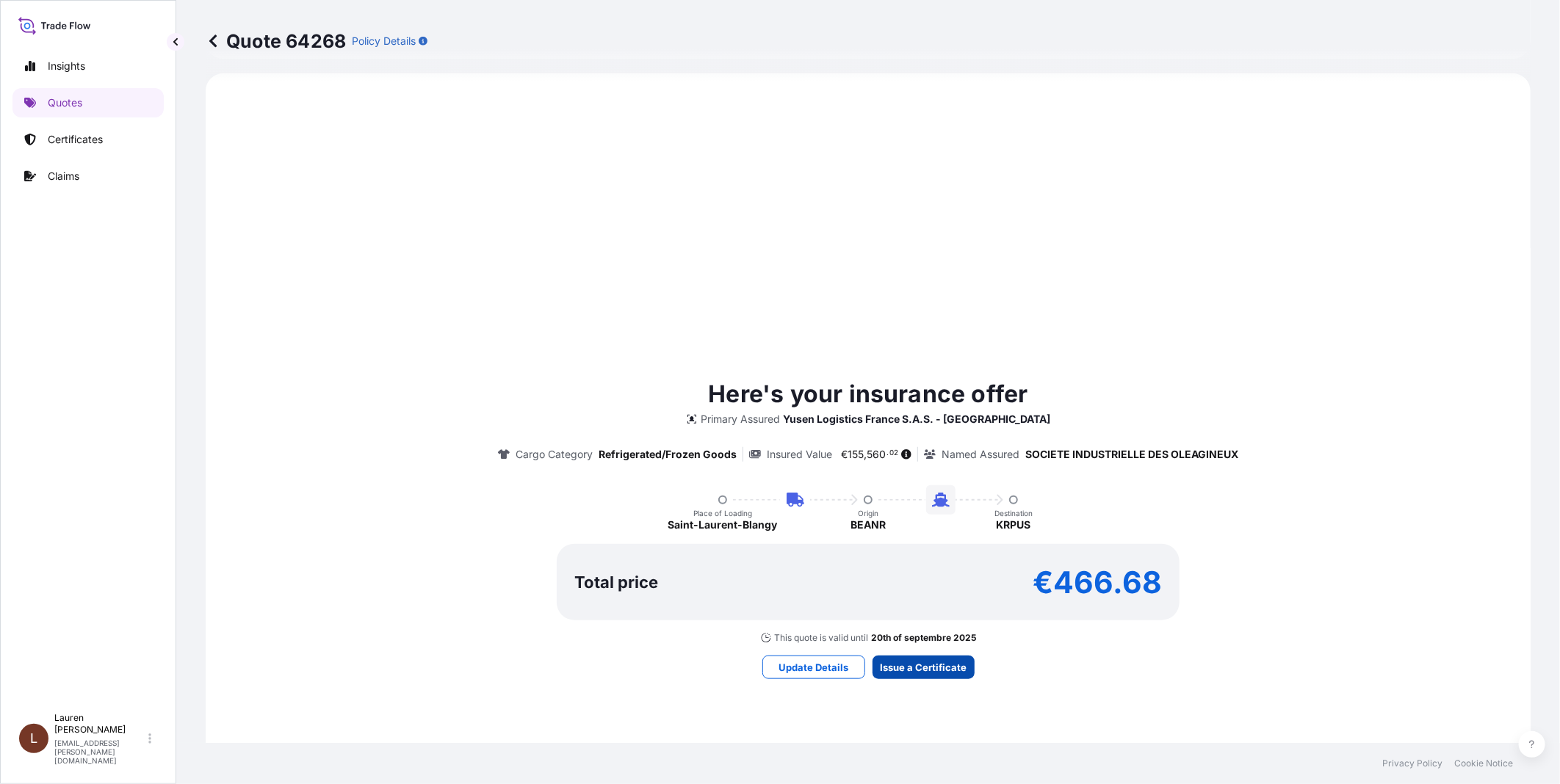
click at [934, 654] on div "Here's your insurance offer Primary Assured Yusen Logistics France S.A.S. - Le …" at bounding box center [868, 527] width 1284 height 867
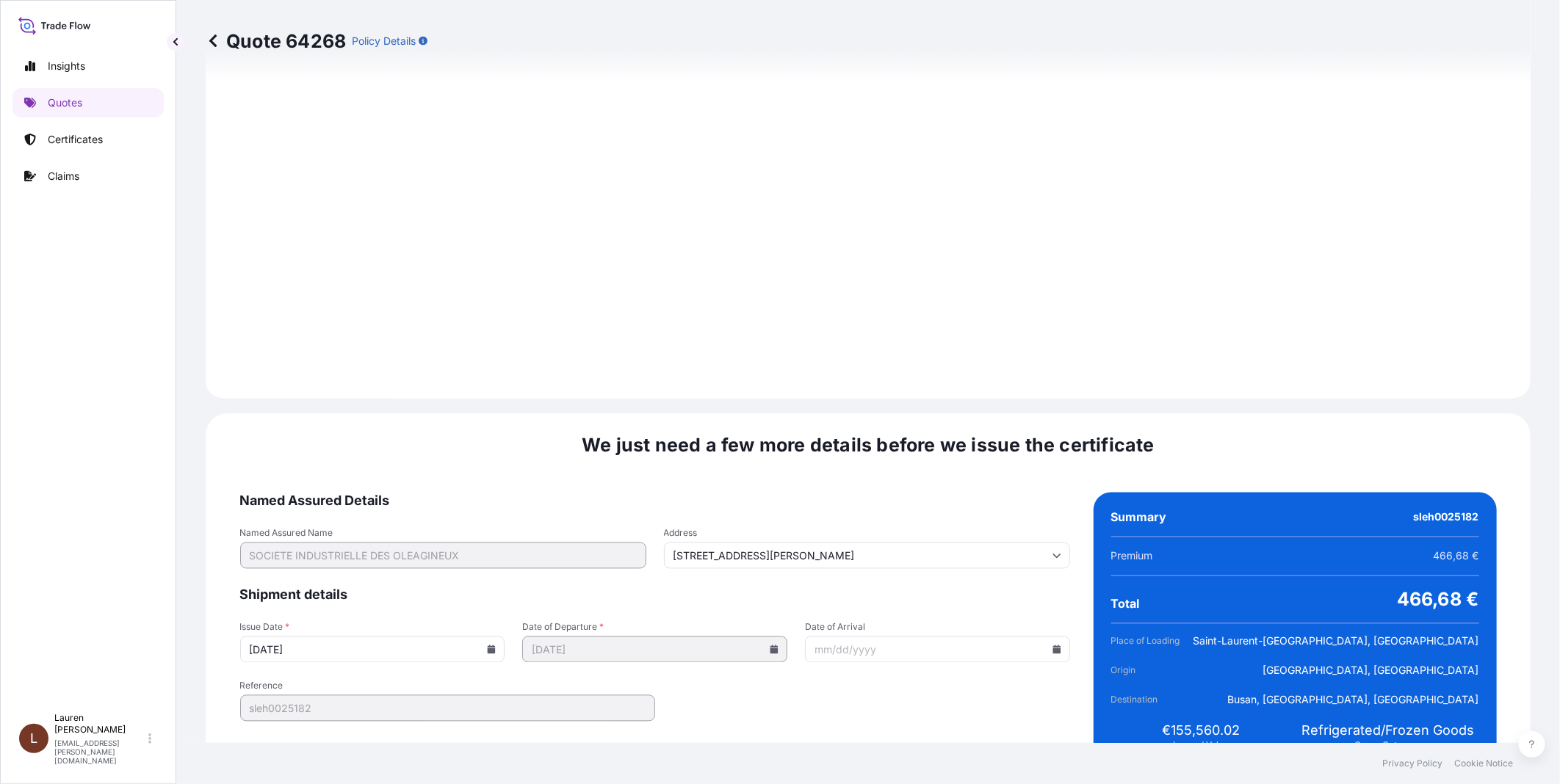
scroll to position [1611, 0]
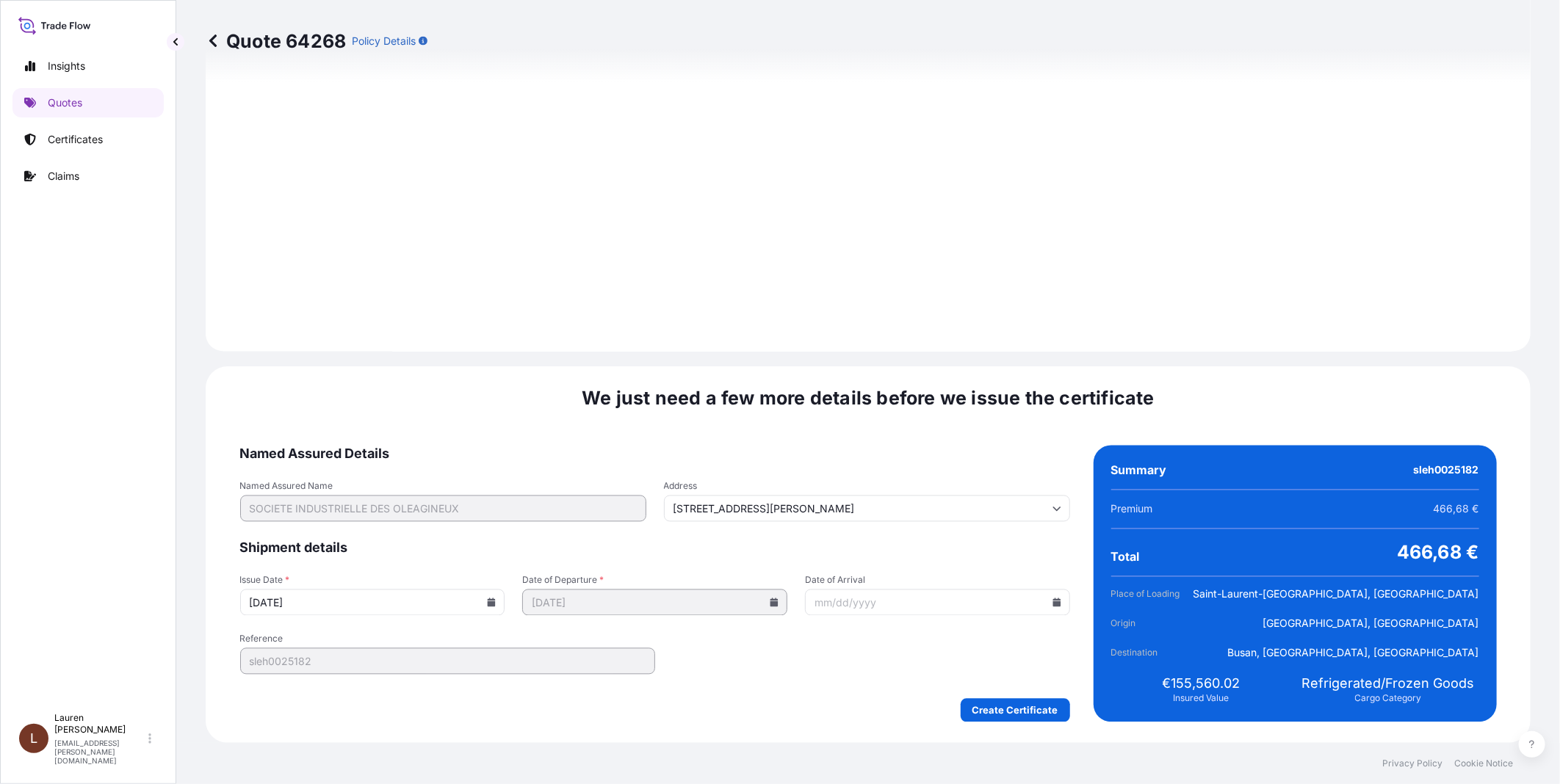
click at [982, 705] on div "We just need a few more details before we issue the certificate Named Assured D…" at bounding box center [869, 555] width 1325 height 377
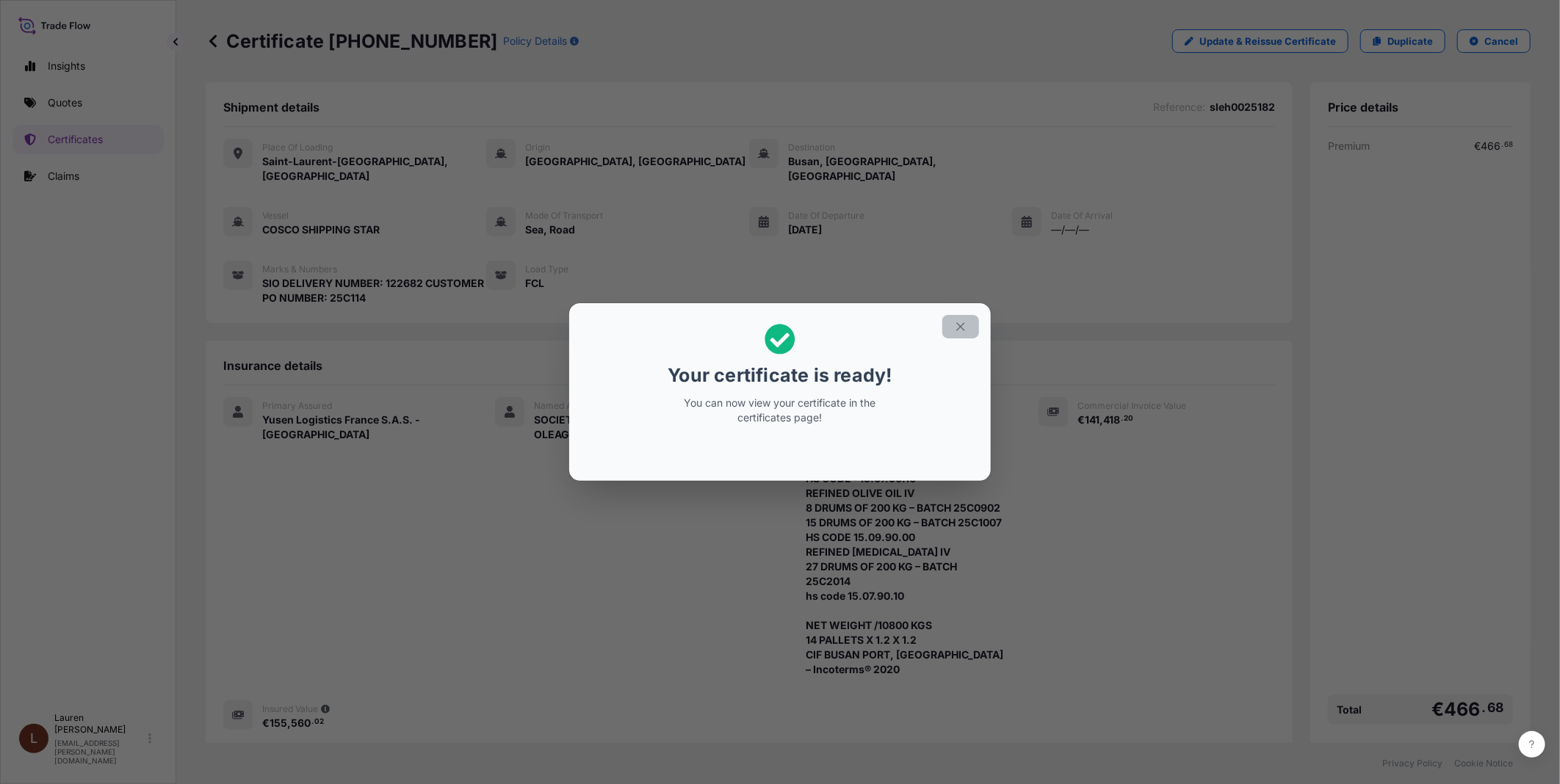
click at [965, 329] on icon "button" at bounding box center [960, 327] width 14 height 14
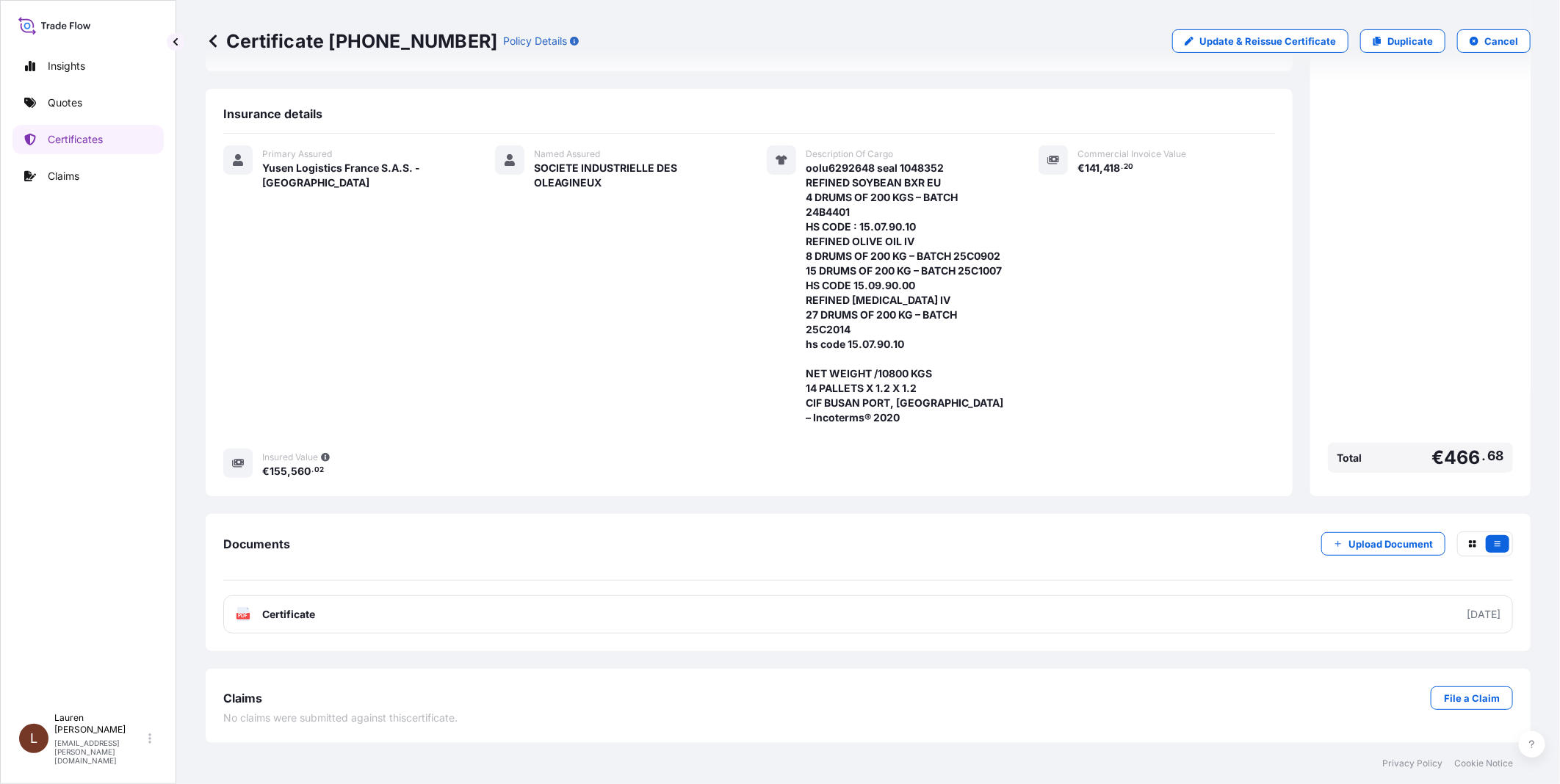
scroll to position [267, 0]
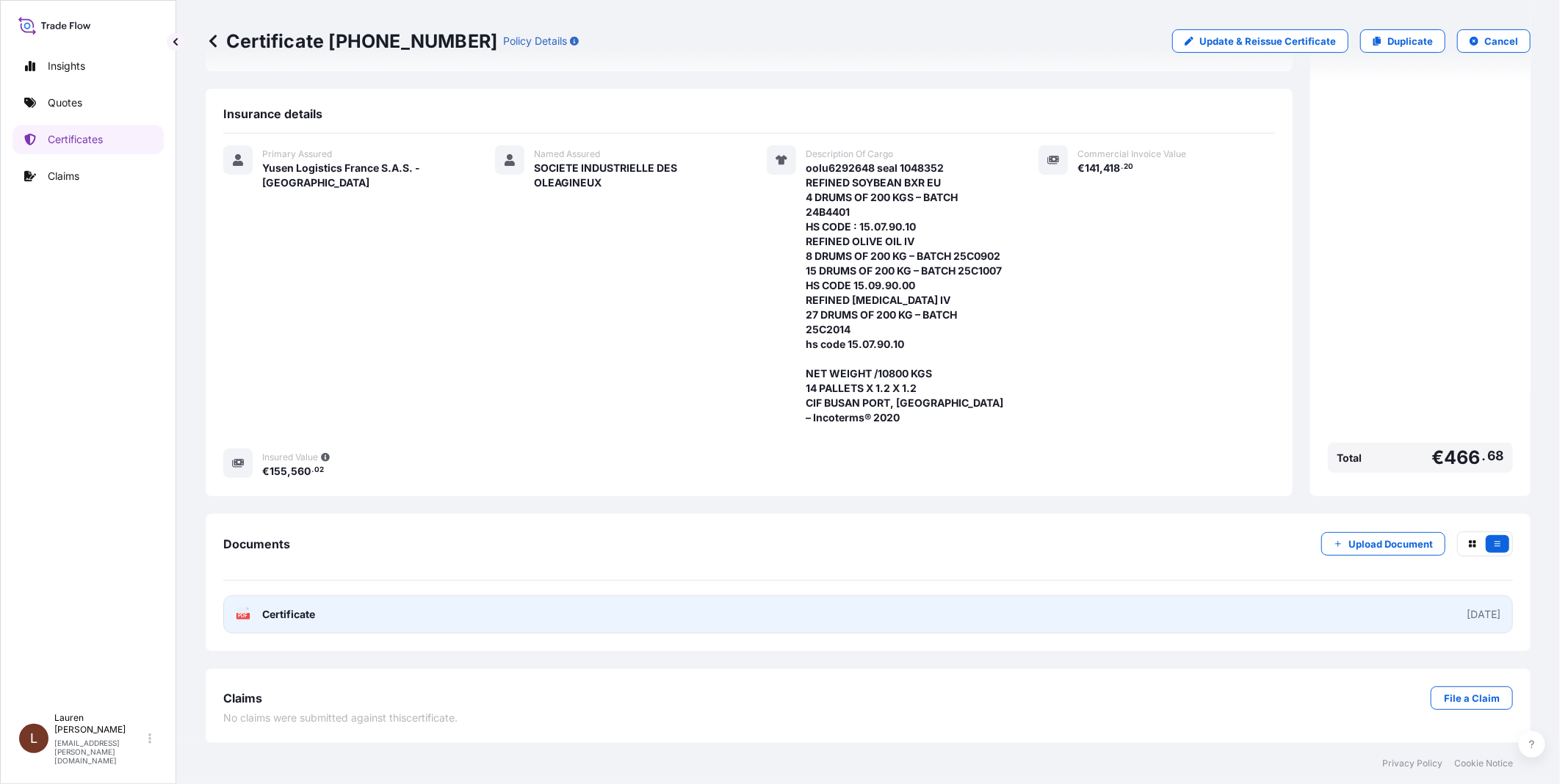
click at [1345, 620] on link "PDF Certificate 2025-08-21" at bounding box center [868, 615] width 1290 height 38
